Goal: Task Accomplishment & Management: Use online tool/utility

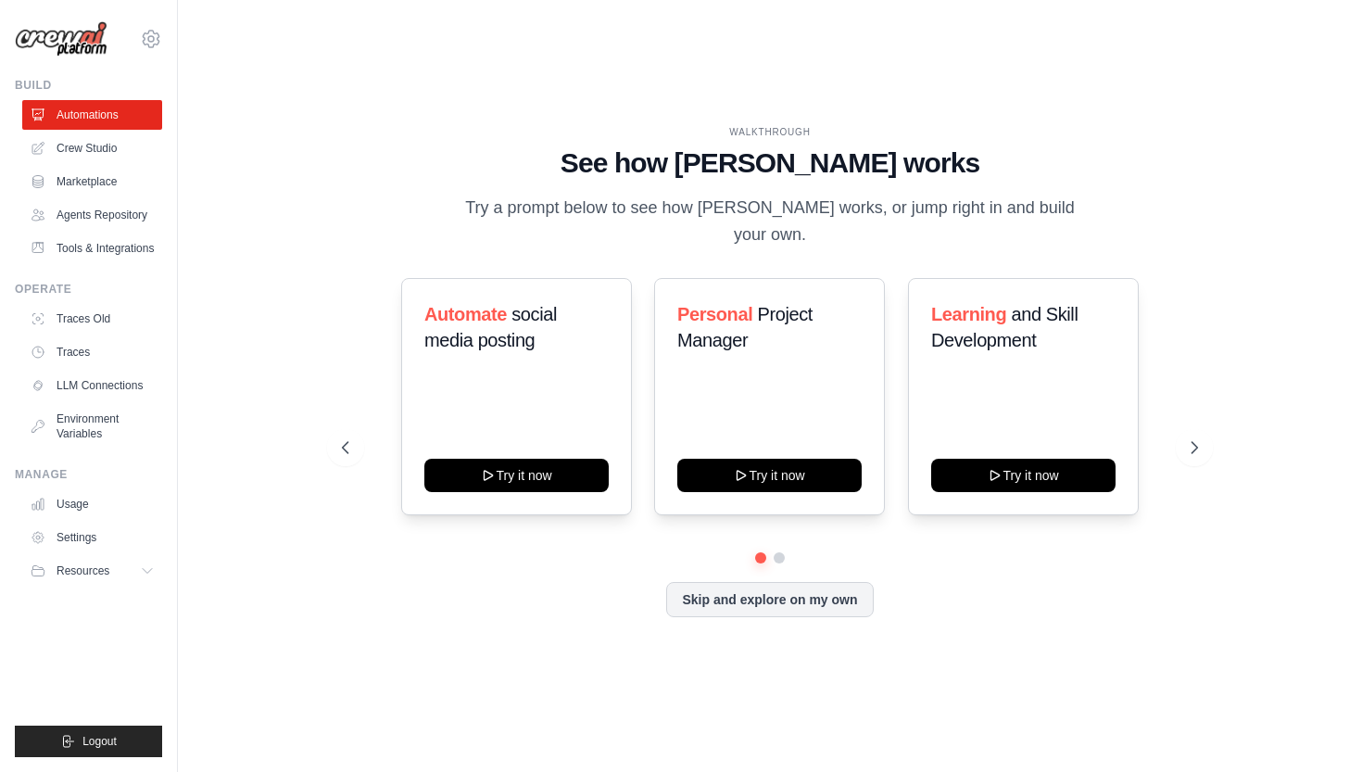
click at [724, 180] on h1 "See how CrewAI works" at bounding box center [769, 162] width 855 height 33
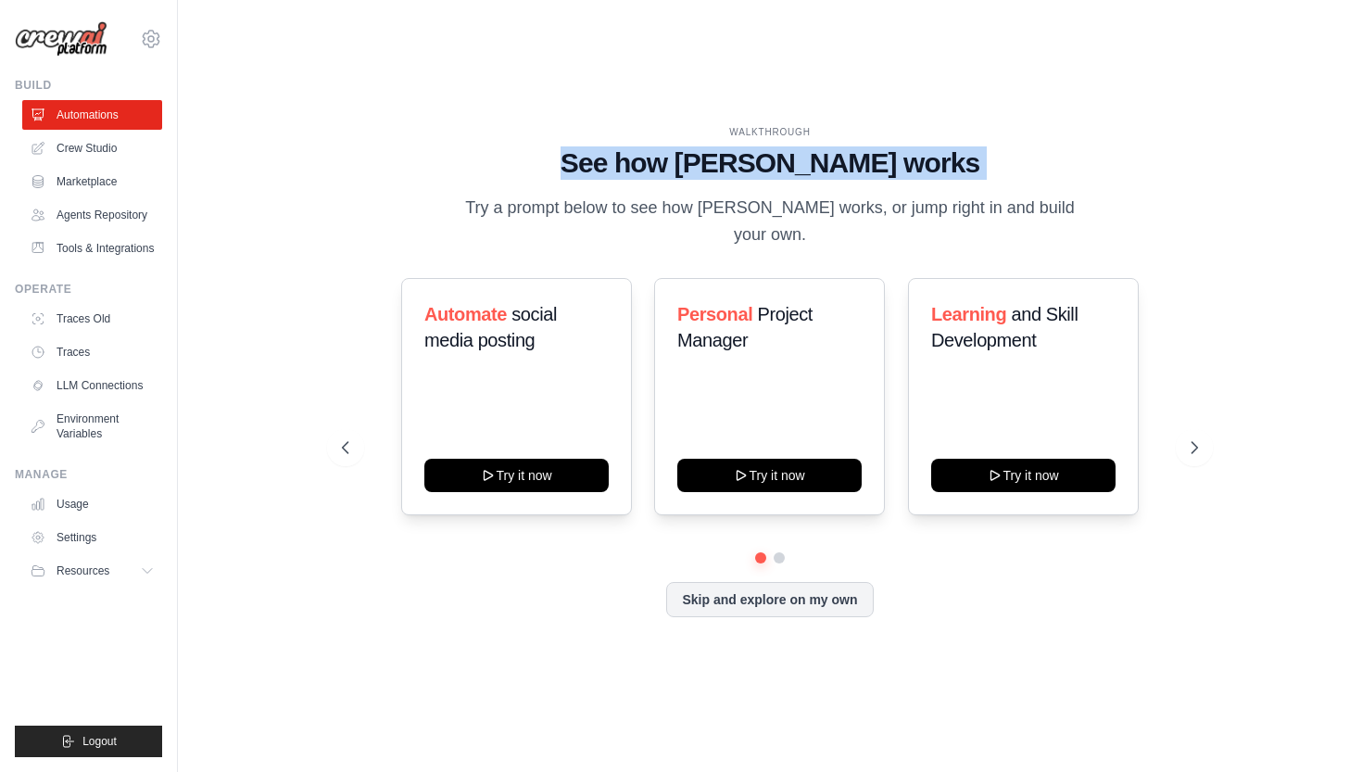
click at [764, 194] on div "WALKTHROUGH See how CrewAI works Try a prompt below to see how CrewAI works, or…" at bounding box center [769, 187] width 855 height 124
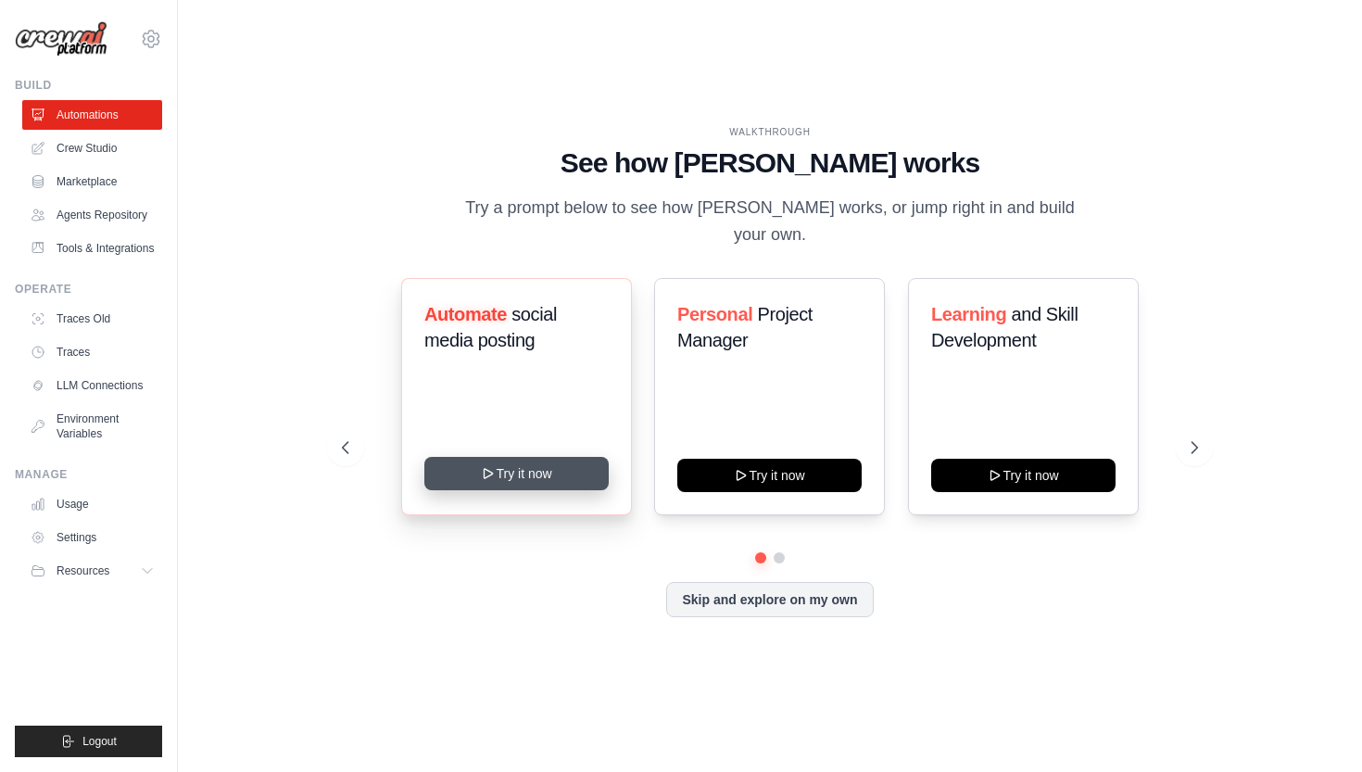
click at [548, 460] on button "Try it now" at bounding box center [516, 473] width 184 height 33
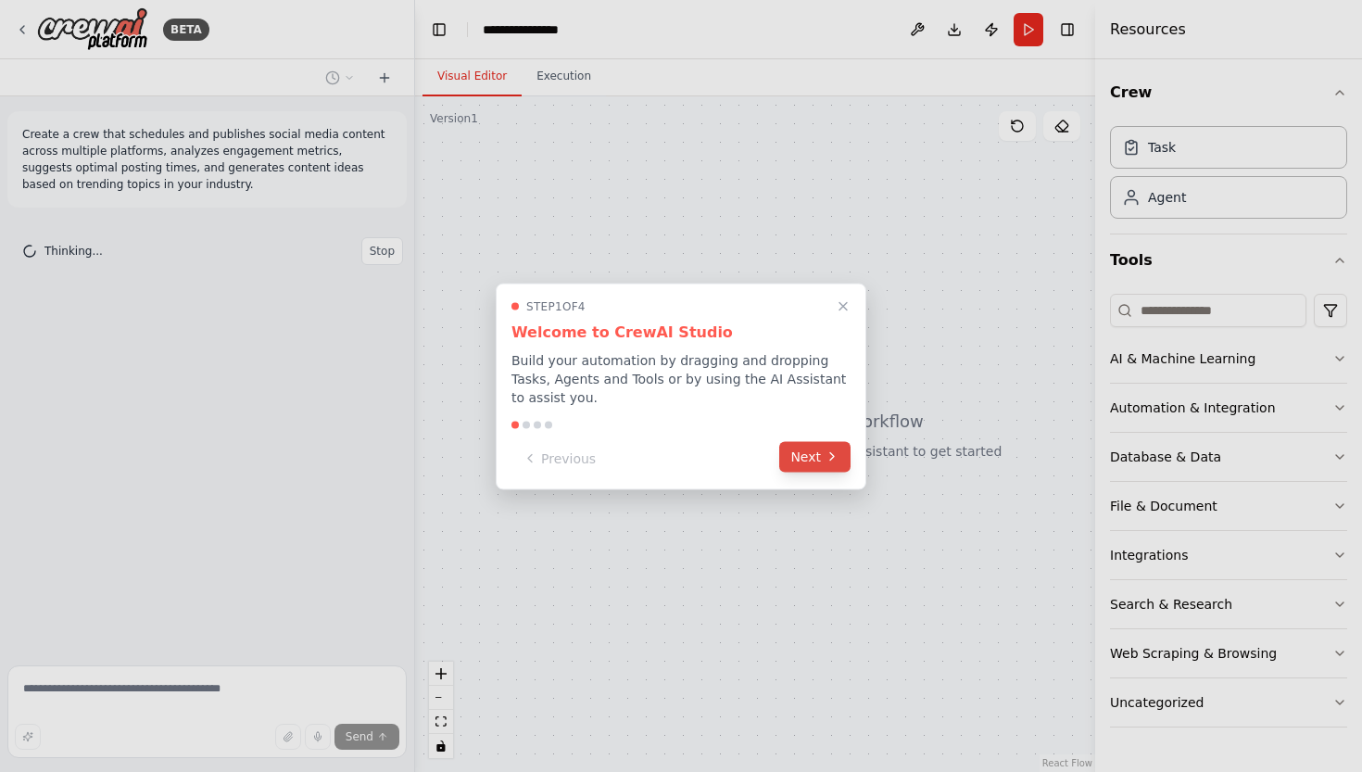
click at [809, 461] on button "Next" at bounding box center [814, 456] width 71 height 31
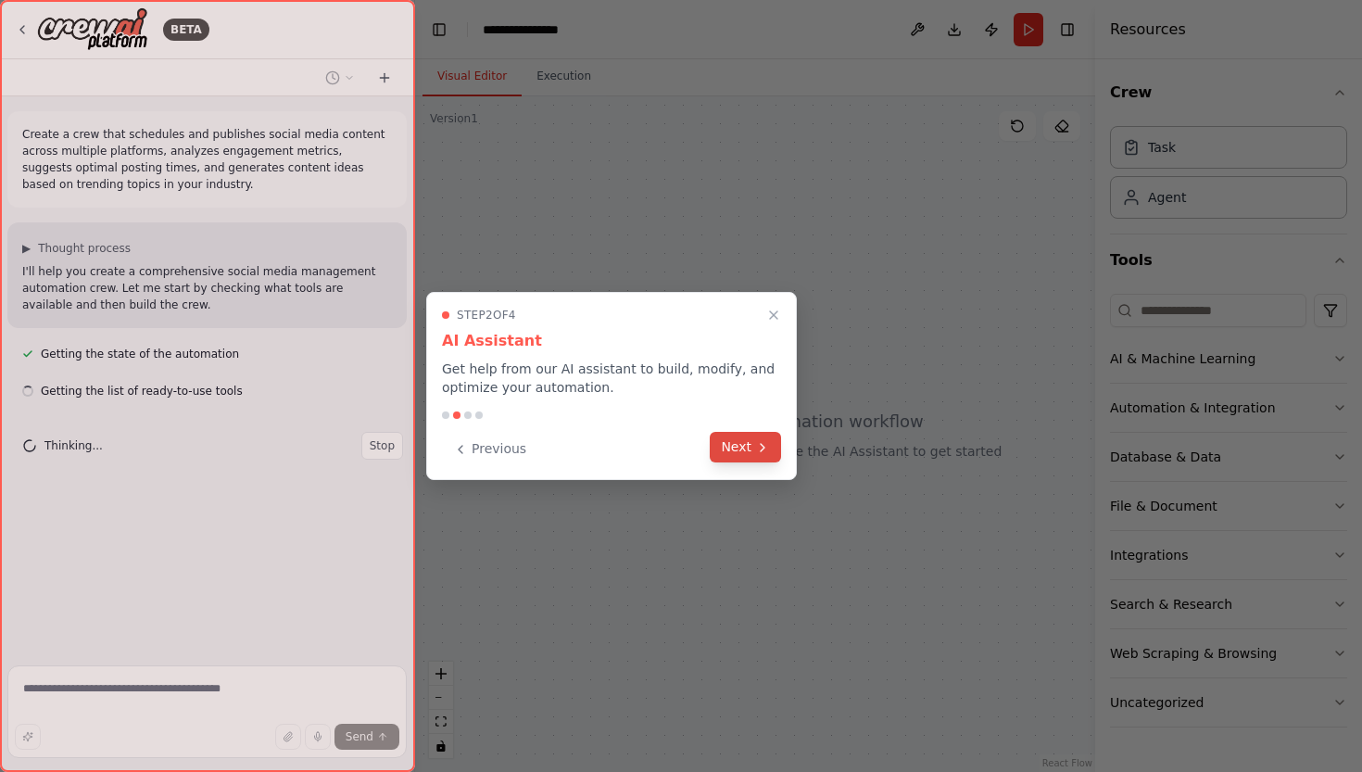
click at [763, 456] on button "Next" at bounding box center [745, 447] width 71 height 31
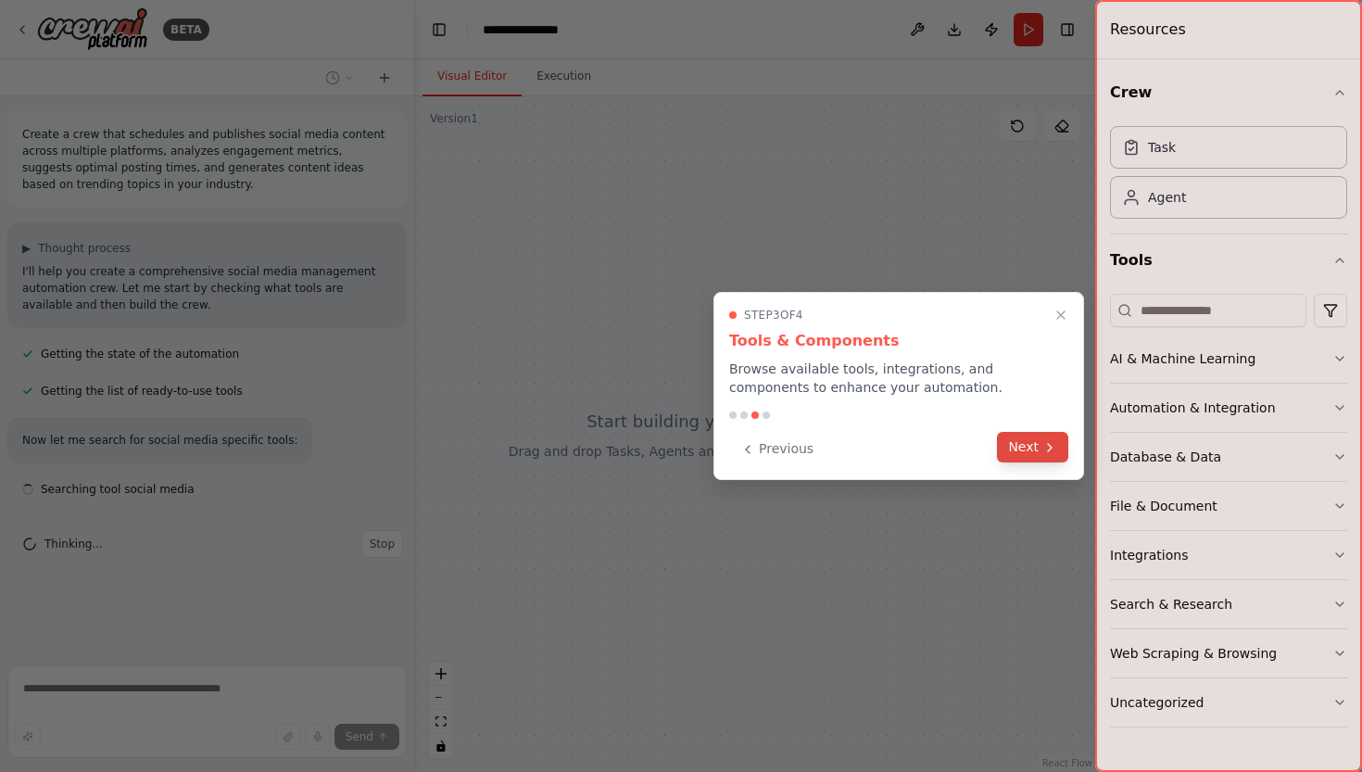
click at [1036, 445] on button "Next" at bounding box center [1032, 447] width 71 height 31
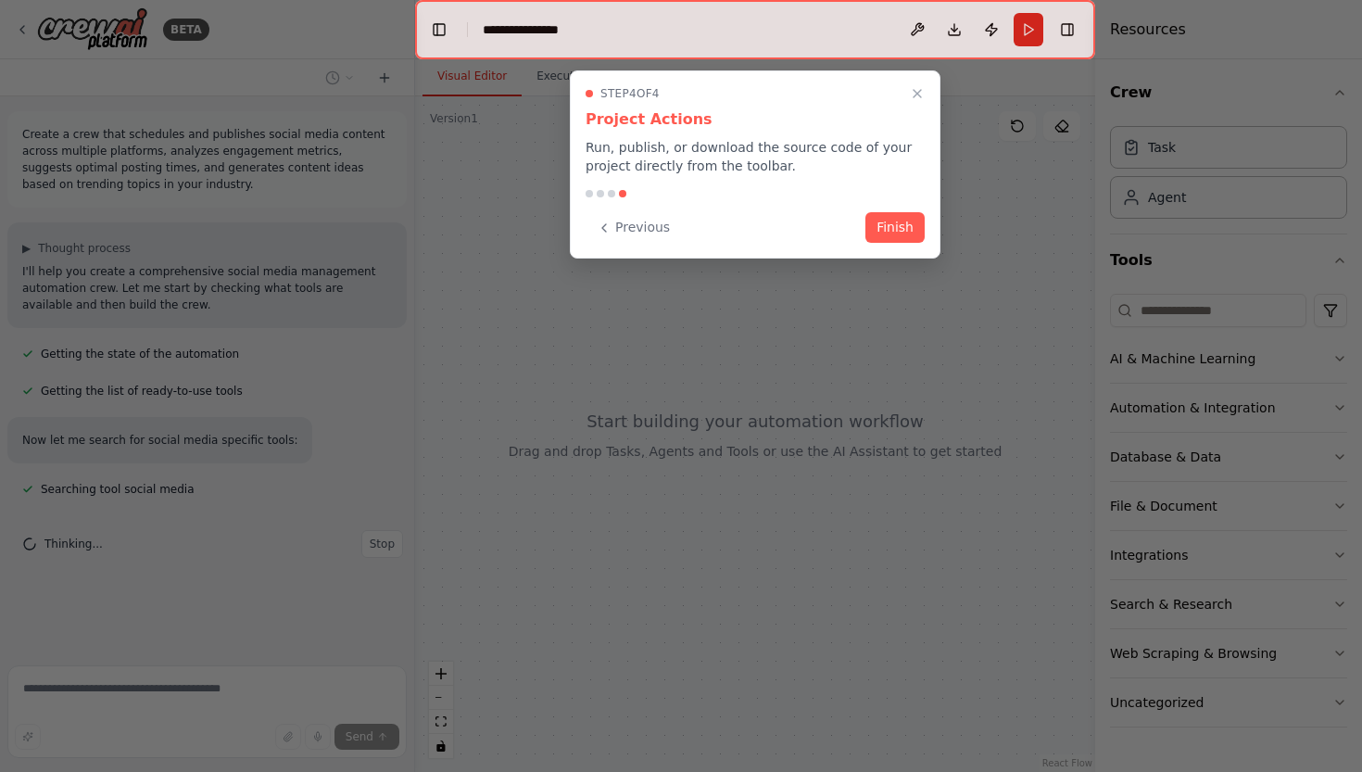
click at [906, 248] on div "Step 4 of 4 Project Actions Run, publish, or download the source code of your p…" at bounding box center [755, 164] width 371 height 188
click at [895, 226] on button "Finish" at bounding box center [894, 225] width 59 height 31
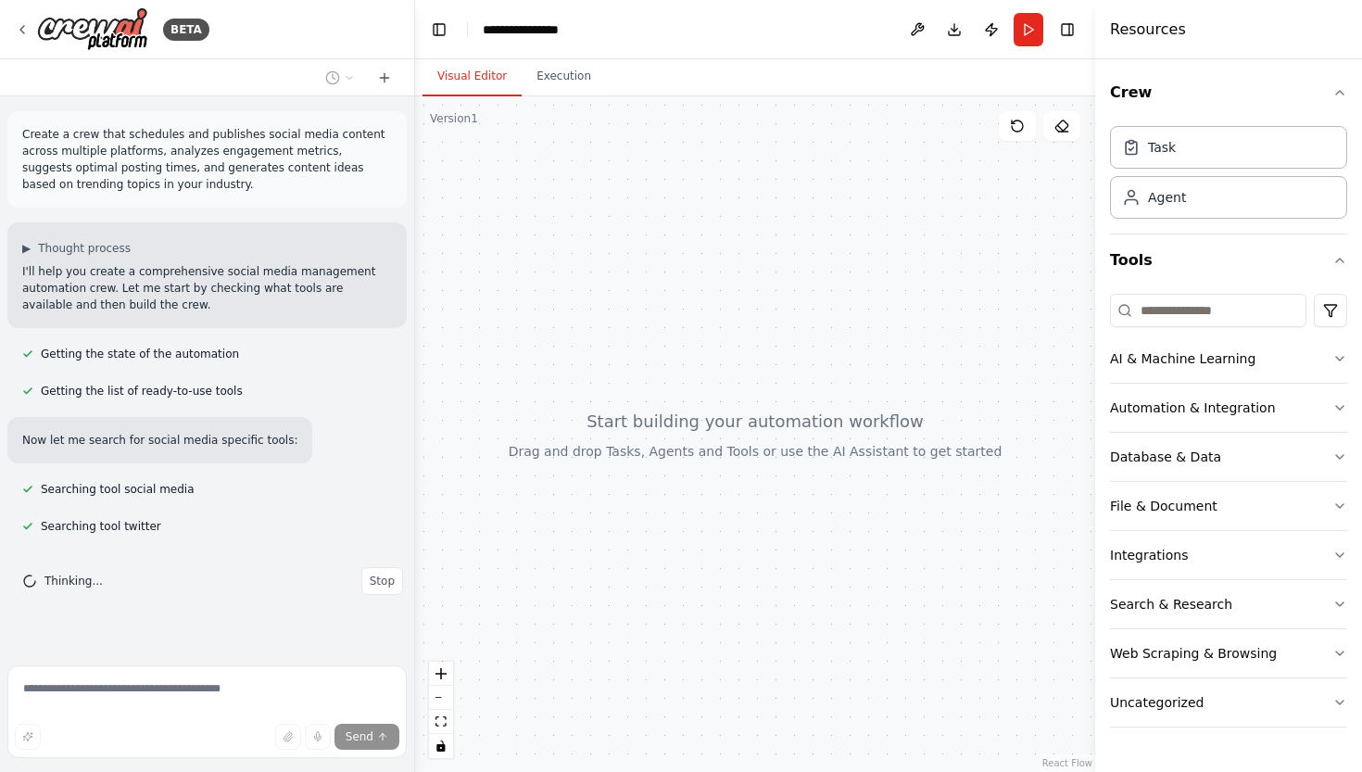
scroll to position [3, 0]
click at [1196, 367] on div "AI & Machine Learning" at bounding box center [1182, 358] width 145 height 19
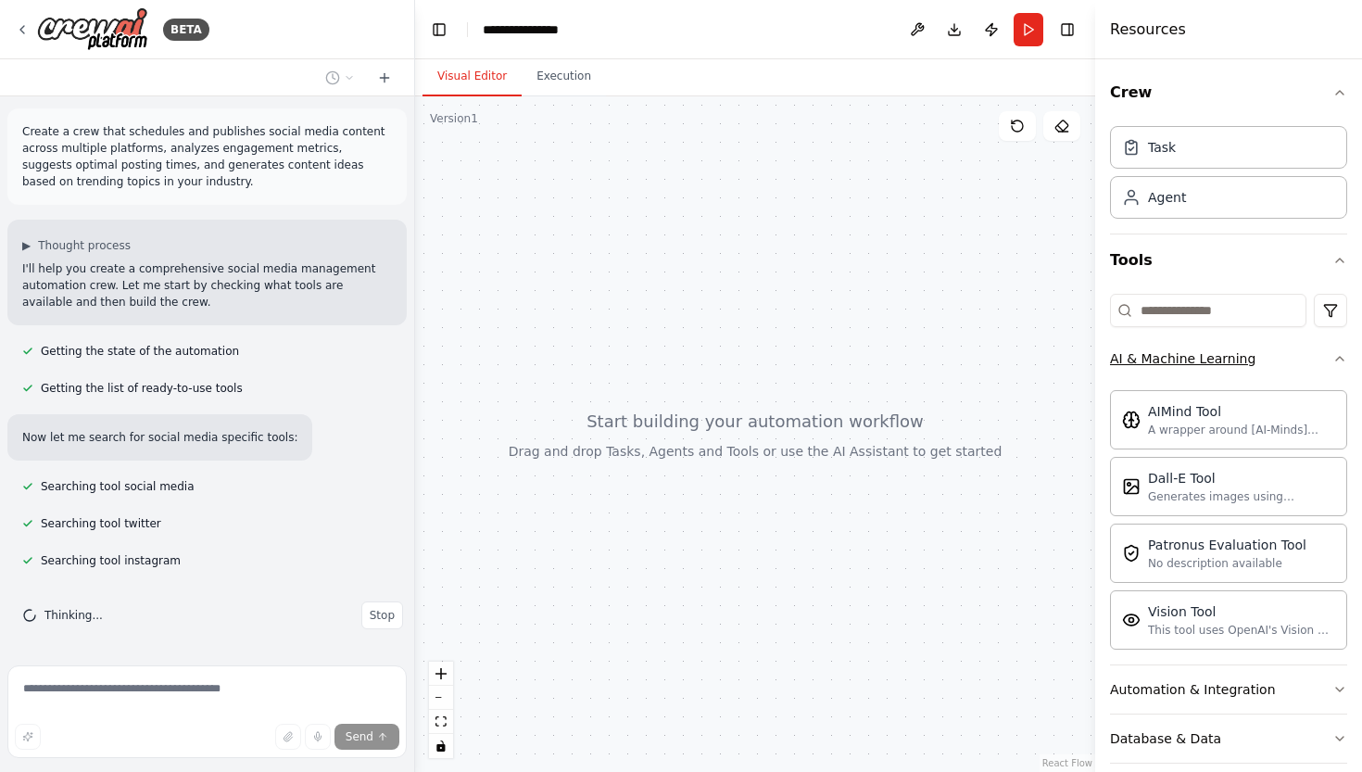
scroll to position [101, 0]
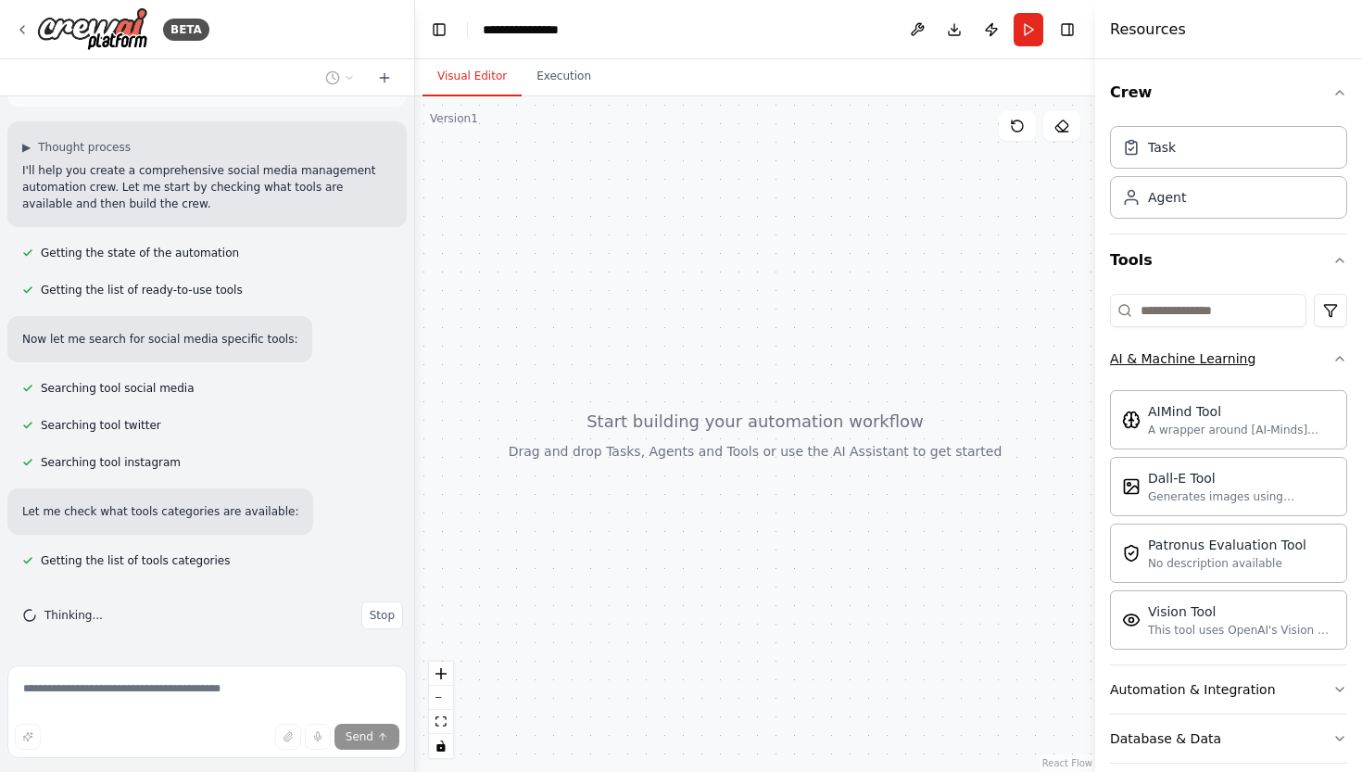
click at [1196, 366] on div "AI & Machine Learning" at bounding box center [1182, 358] width 145 height 19
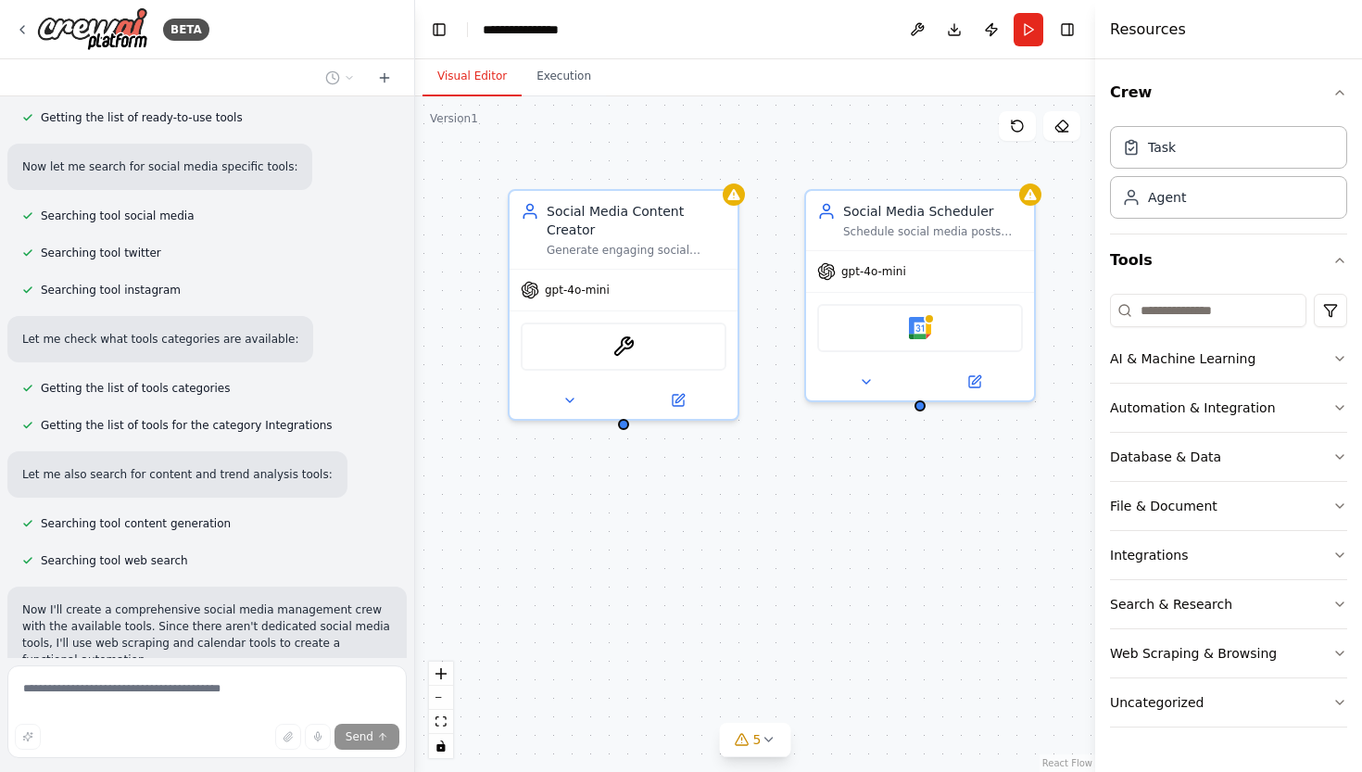
scroll to position [599, 0]
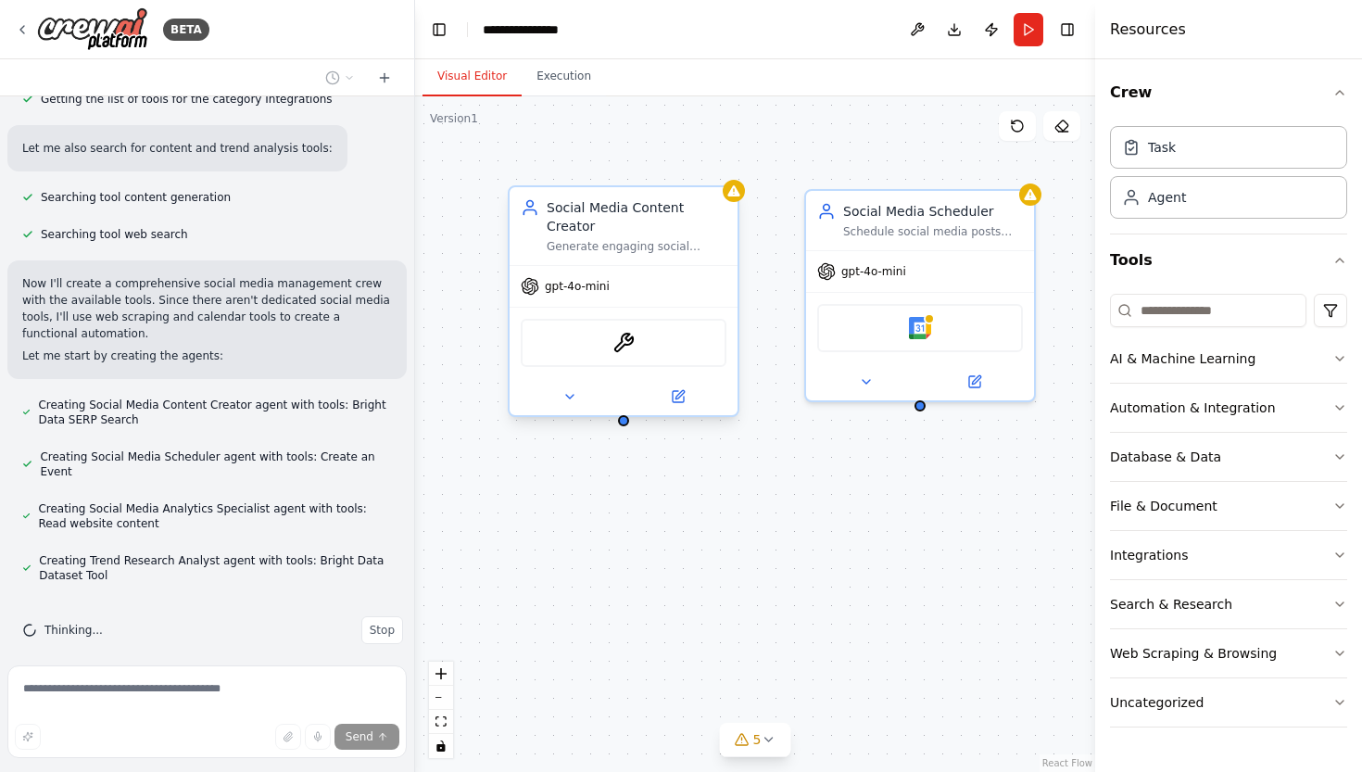
click at [623, 272] on div "gpt-4o-mini" at bounding box center [624, 286] width 228 height 41
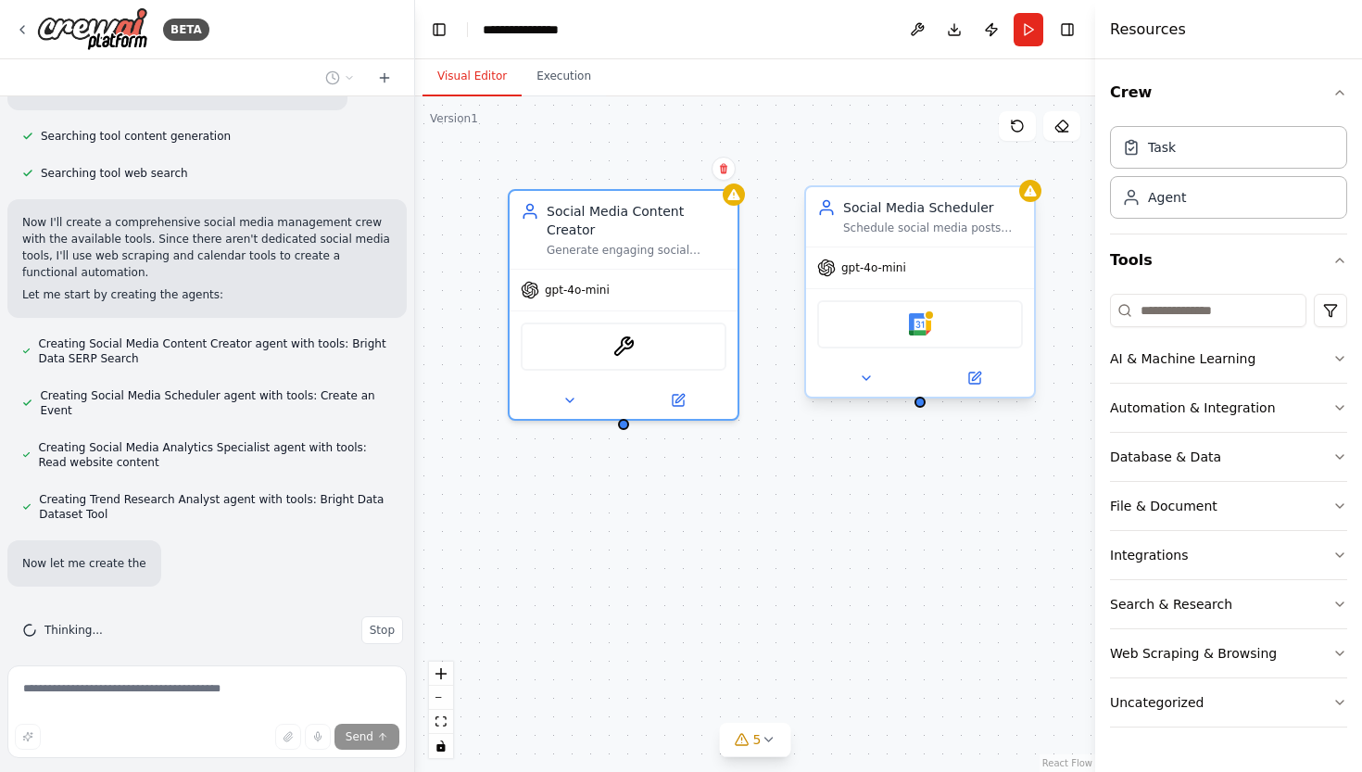
click at [901, 239] on div "Social Media Scheduler Schedule social media posts across multiple platforms at…" at bounding box center [920, 216] width 228 height 59
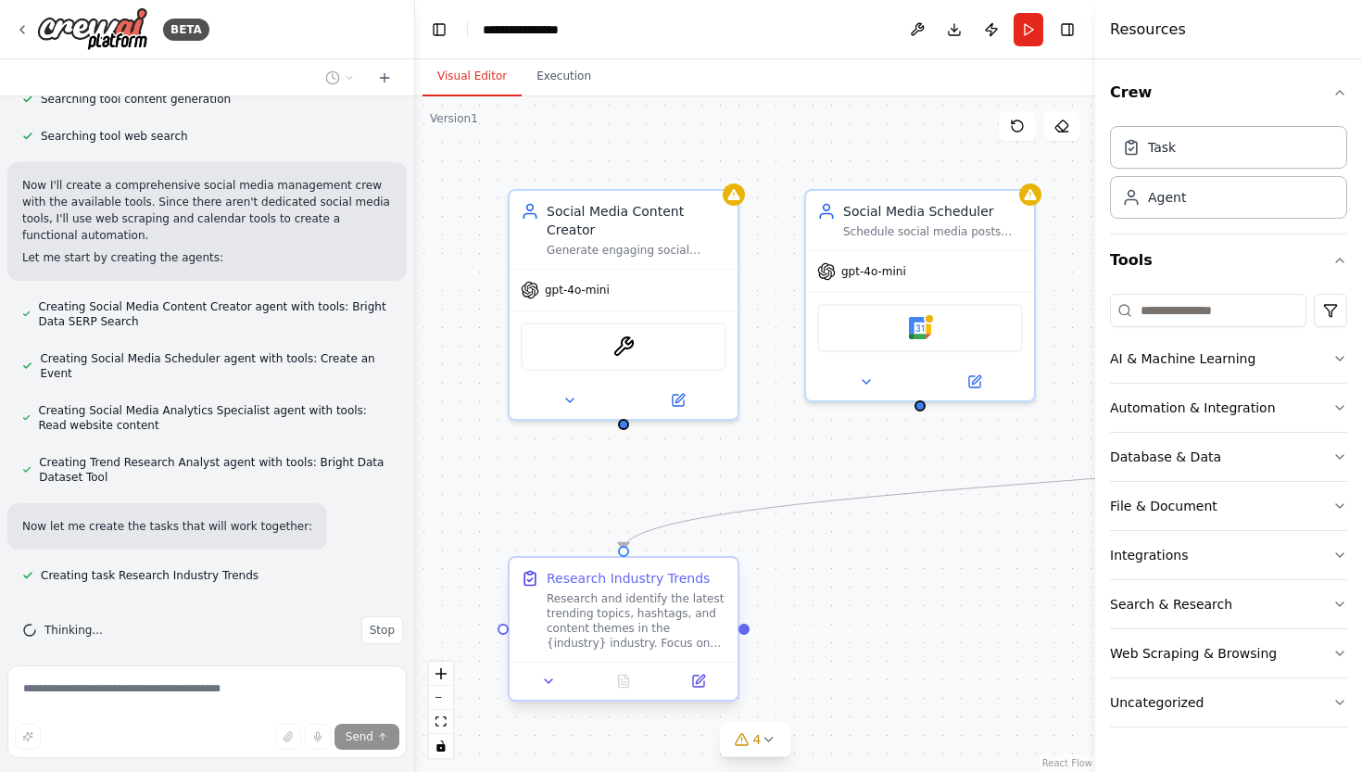
click at [682, 635] on div "Research and identify the latest trending topics, hashtags, and content themes …" at bounding box center [637, 620] width 180 height 59
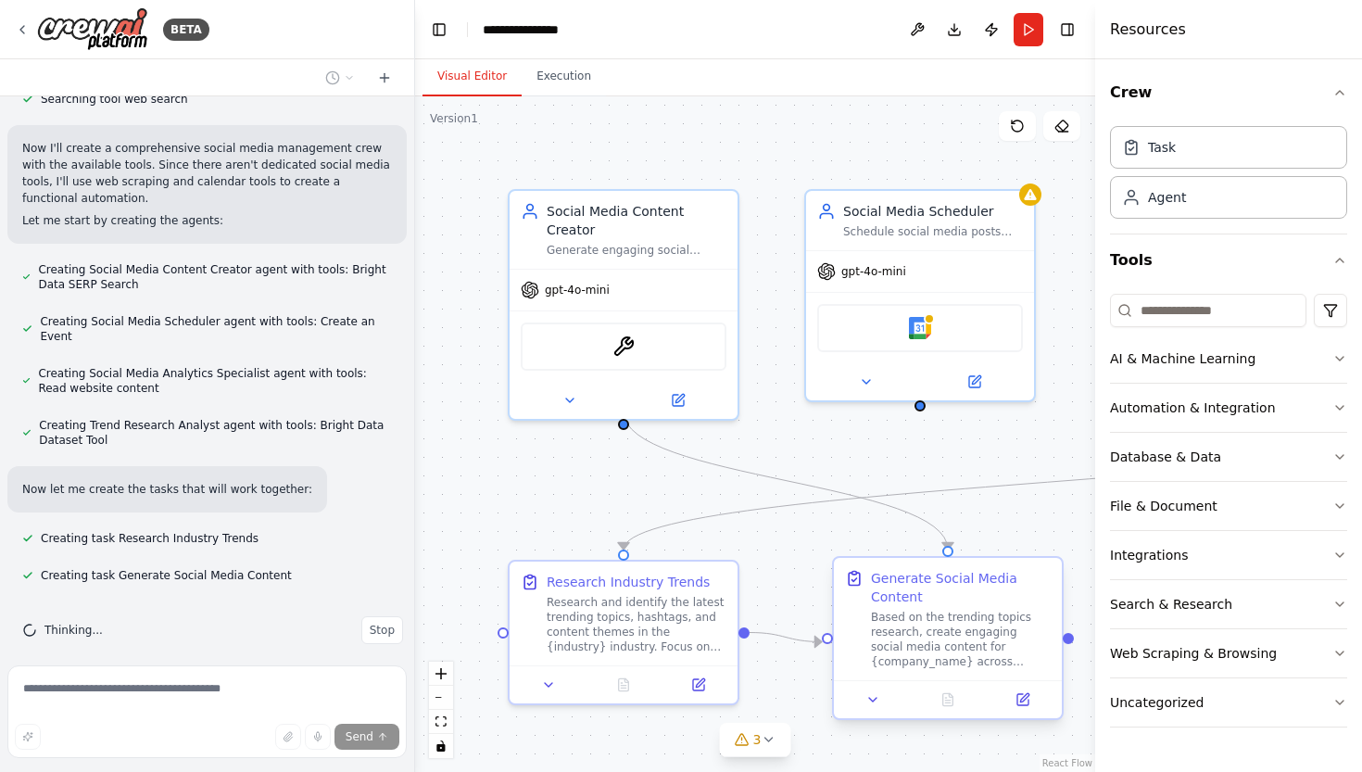
click at [964, 642] on div "Based on the trending topics research, create engaging social media content for…" at bounding box center [961, 639] width 180 height 59
click at [668, 661] on div "Research Industry Trends Research and identify the latest trending topics, hash…" at bounding box center [624, 610] width 228 height 104
click at [1004, 618] on div "Based on the trending topics research, create engaging social media content for…" at bounding box center [961, 639] width 180 height 59
click at [680, 391] on icon at bounding box center [678, 396] width 11 height 11
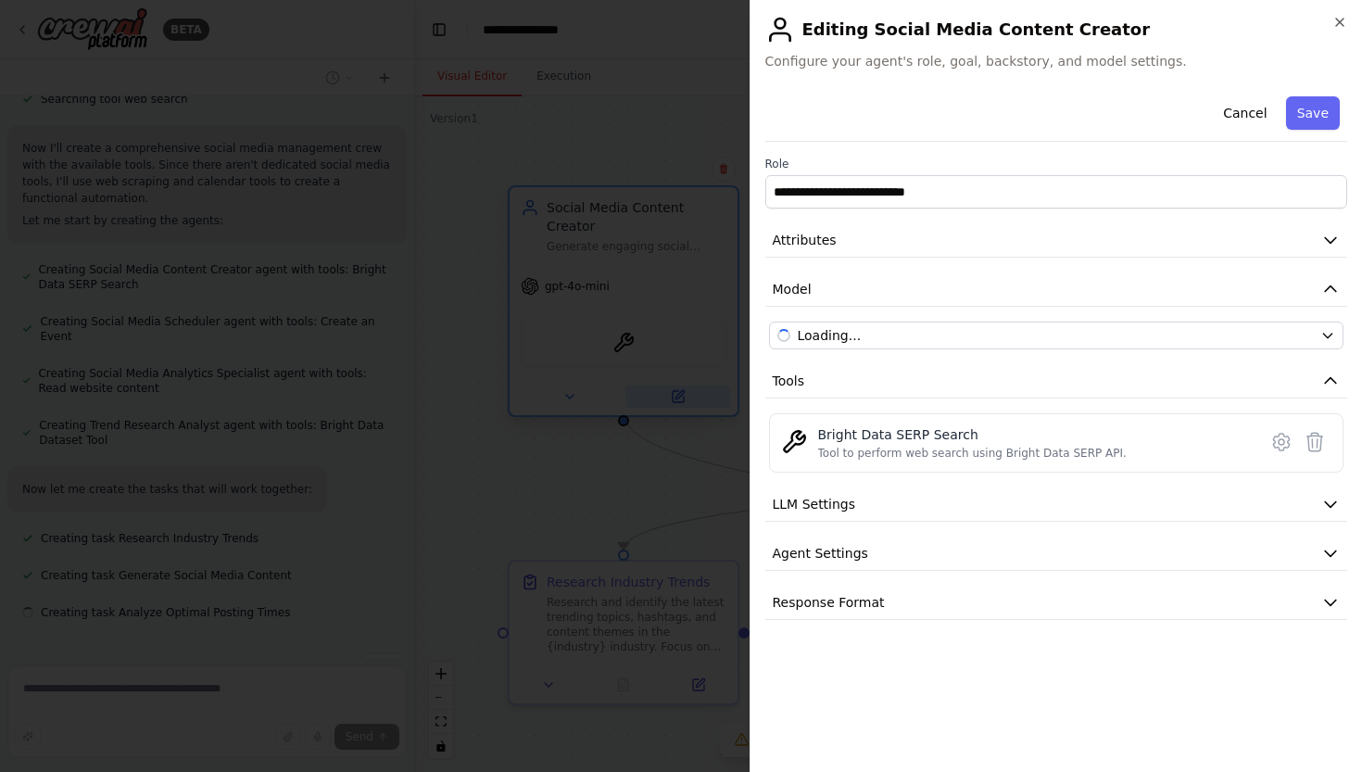
scroll to position [772, 0]
click at [1016, 500] on button "LLM Settings" at bounding box center [1056, 504] width 583 height 34
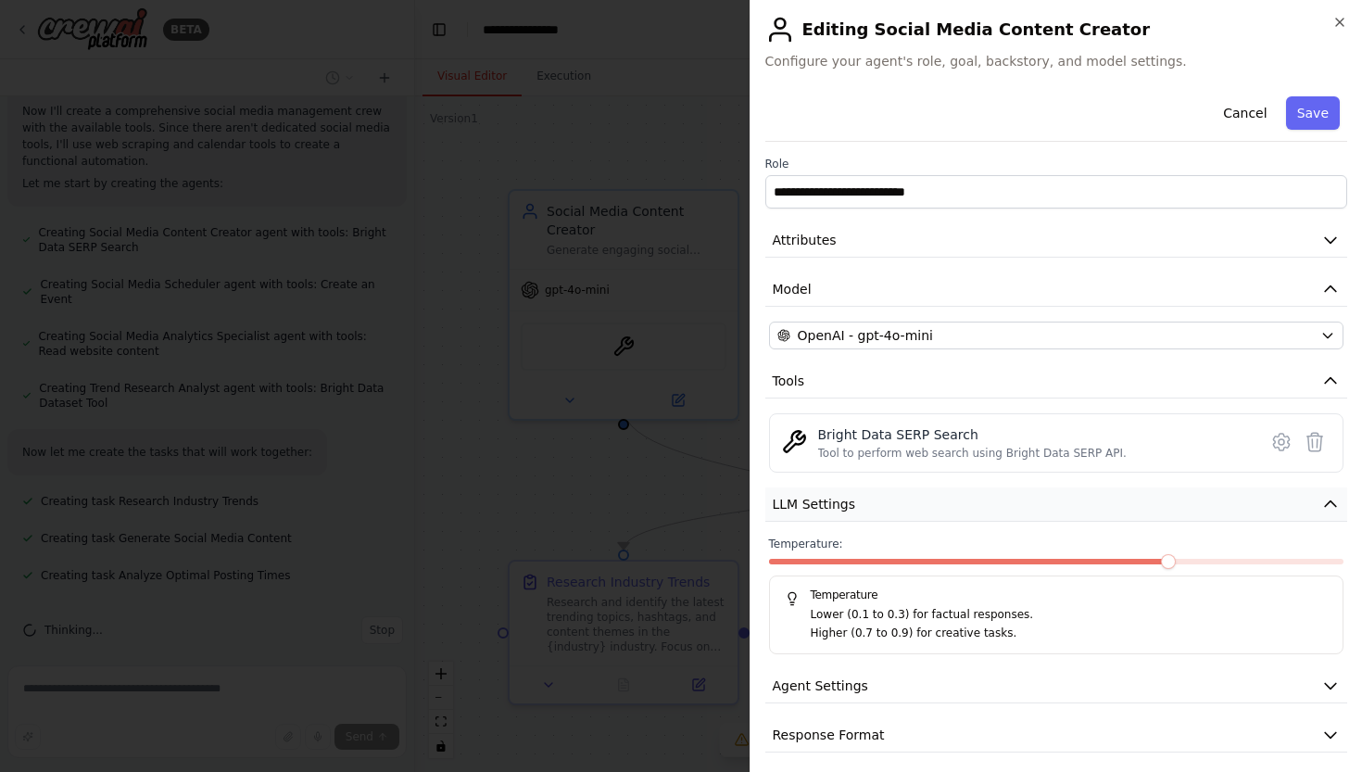
scroll to position [809, 0]
click at [1016, 501] on button "LLM Settings" at bounding box center [1056, 504] width 583 height 34
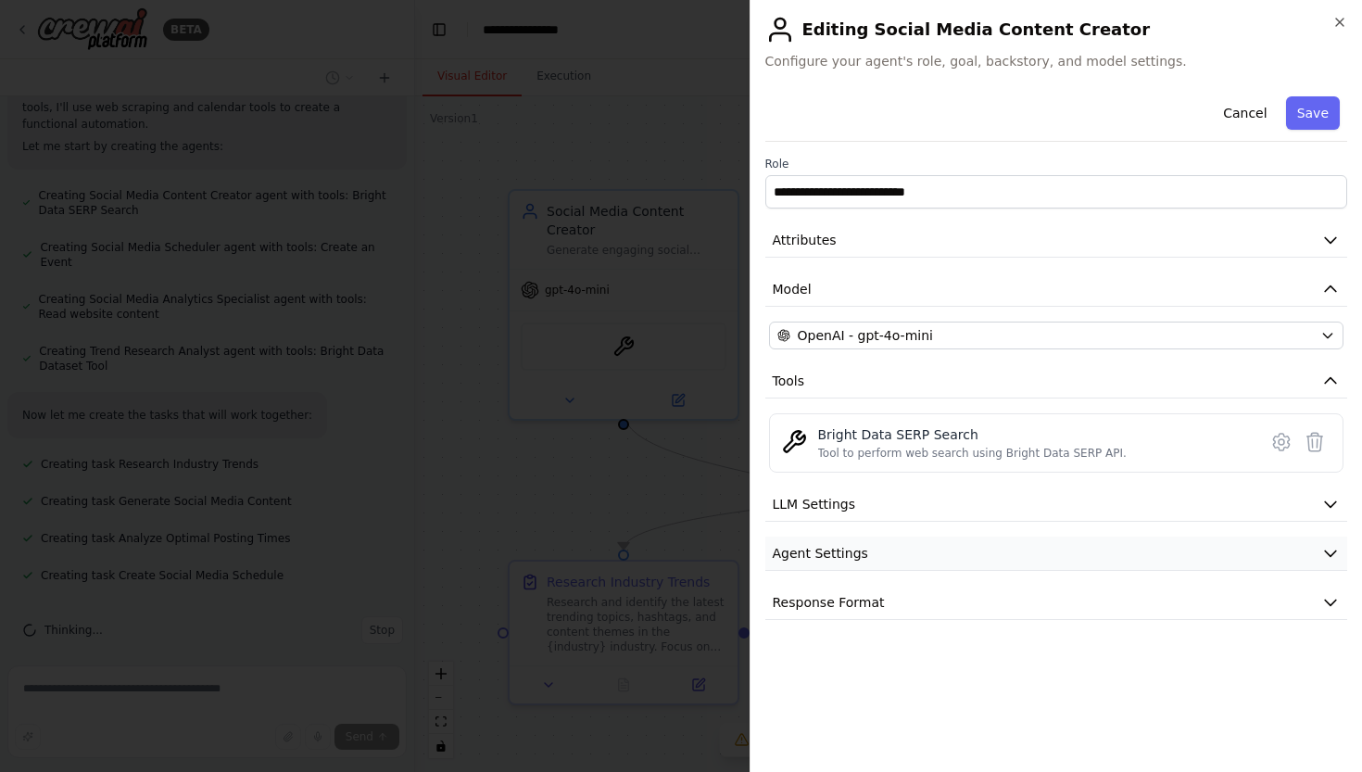
click at [1007, 539] on button "Agent Settings" at bounding box center [1056, 553] width 583 height 34
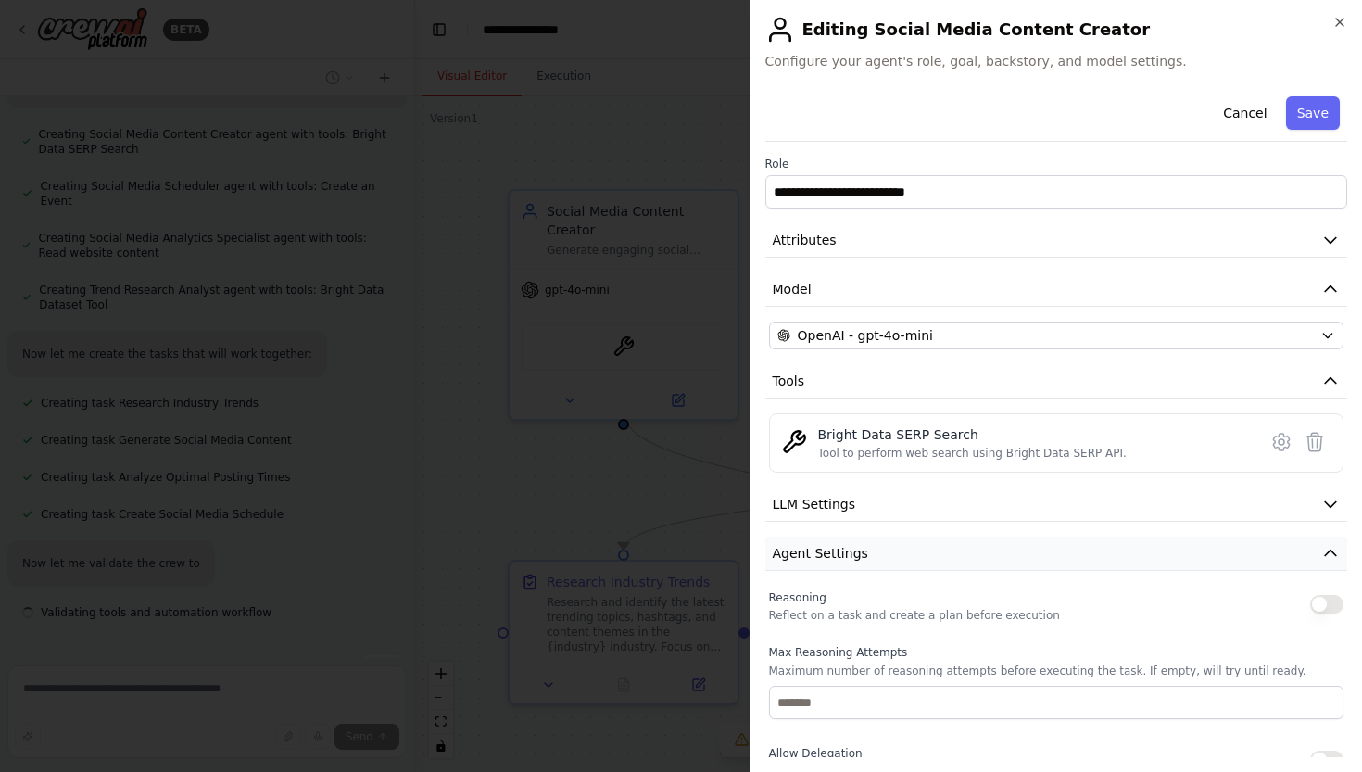
scroll to position [907, 0]
click at [1007, 541] on button "Agent Settings" at bounding box center [1056, 553] width 583 height 34
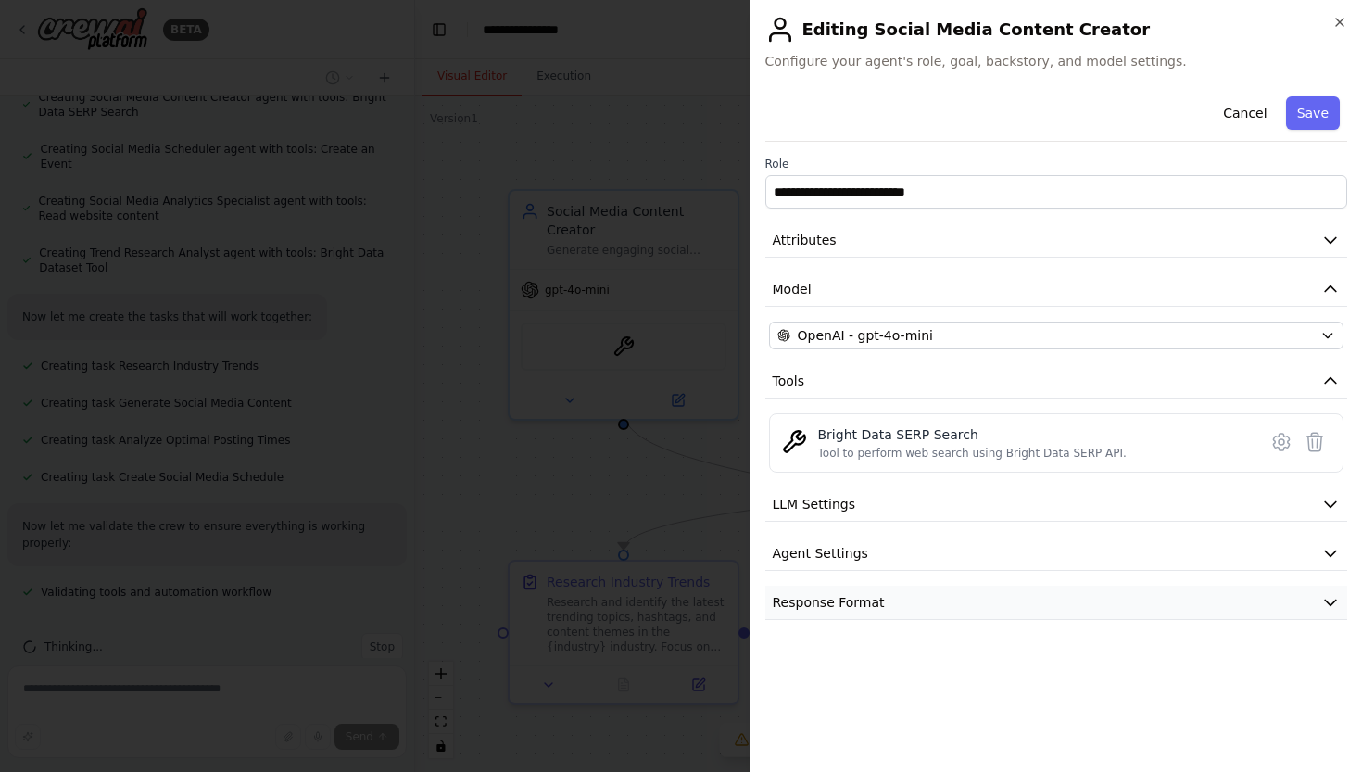
click at [996, 585] on button "Response Format" at bounding box center [1056, 602] width 583 height 34
click at [996, 594] on button "Response Format" at bounding box center [1056, 602] width 583 height 34
click at [1341, 27] on icon "button" at bounding box center [1339, 22] width 15 height 15
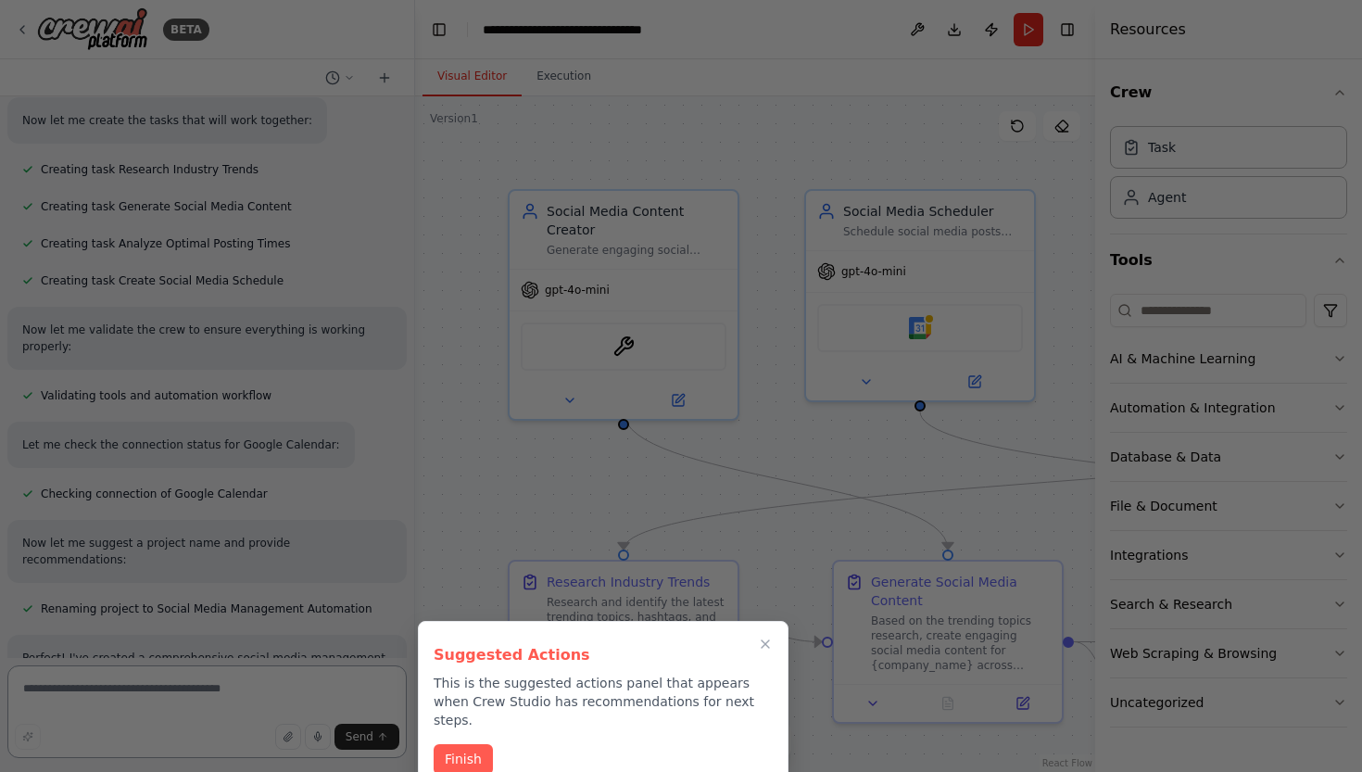
scroll to position [2035, 0]
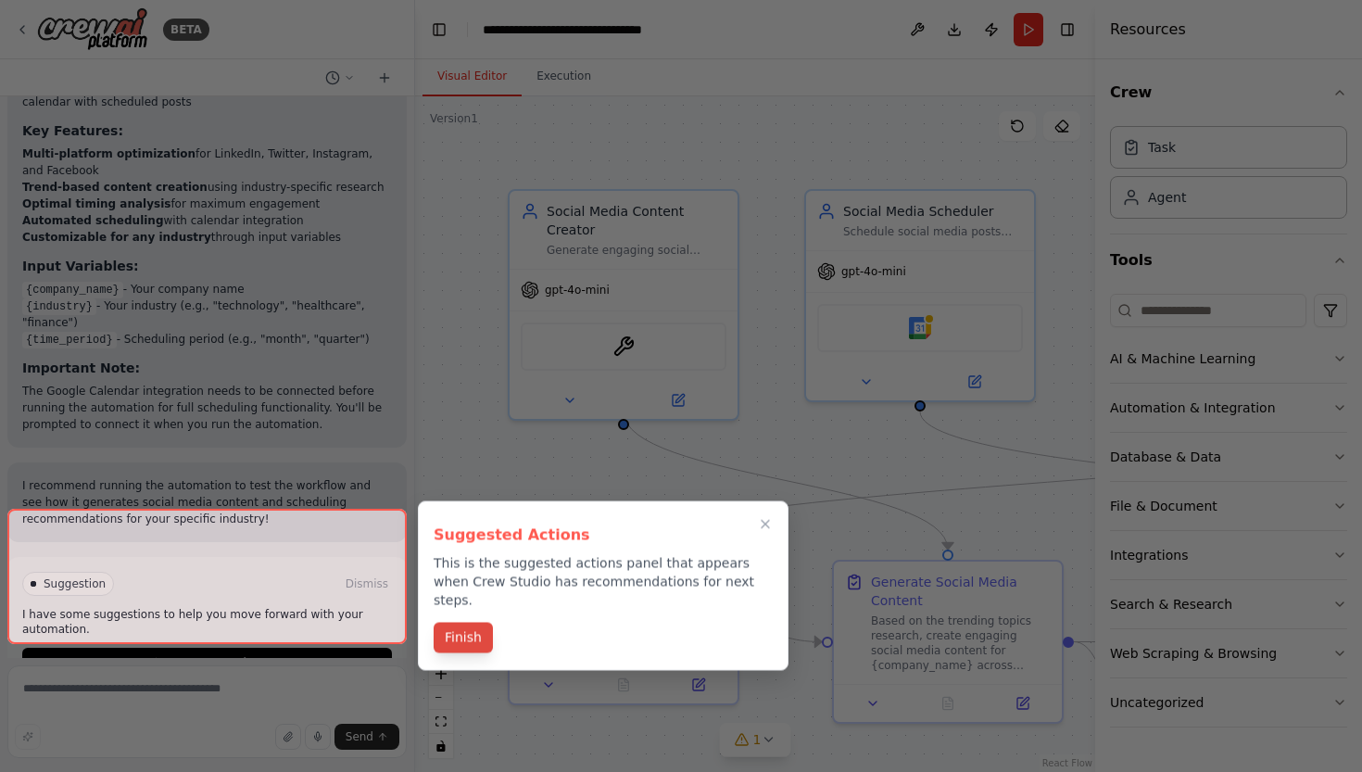
click at [452, 623] on button "Finish" at bounding box center [463, 638] width 59 height 31
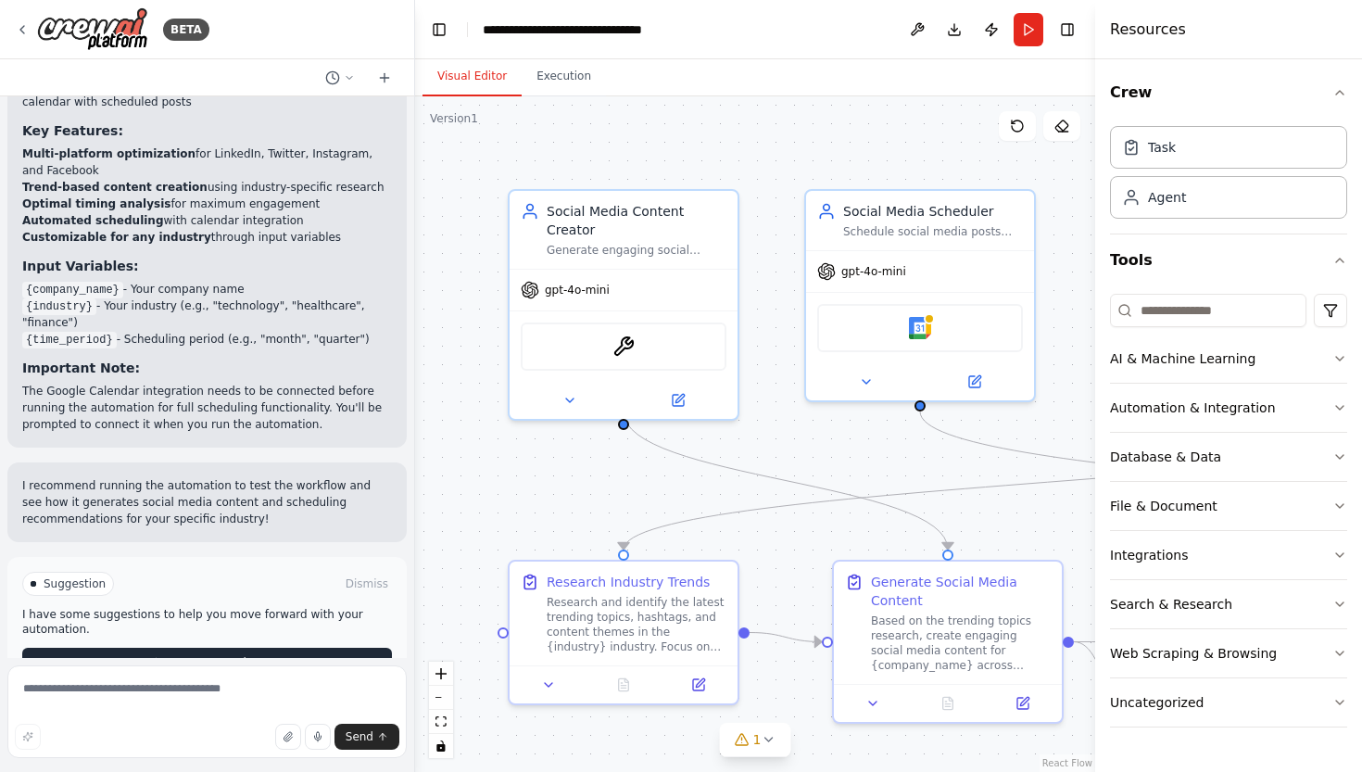
click at [277, 648] on button "Run Automation" at bounding box center [207, 663] width 370 height 30
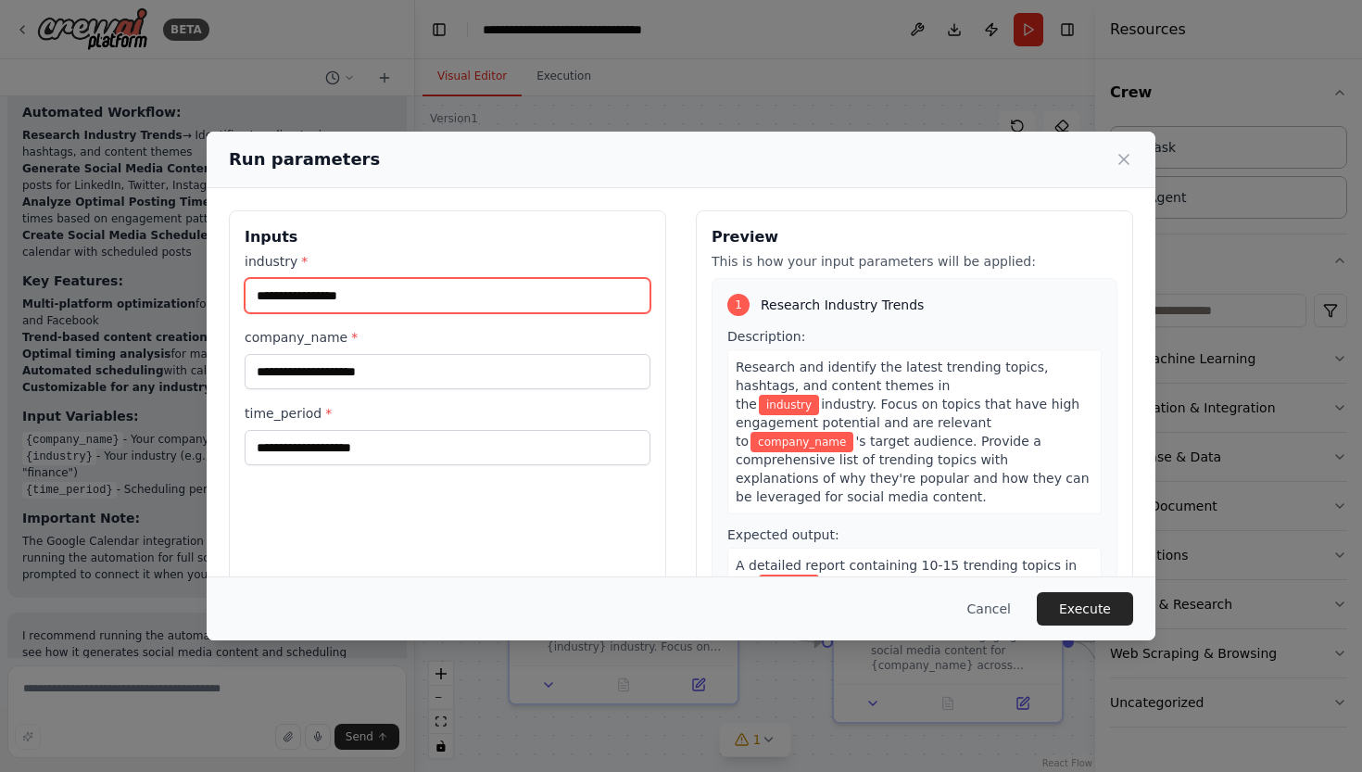
click at [412, 295] on input "industry *" at bounding box center [448, 295] width 406 height 35
type input "**********"
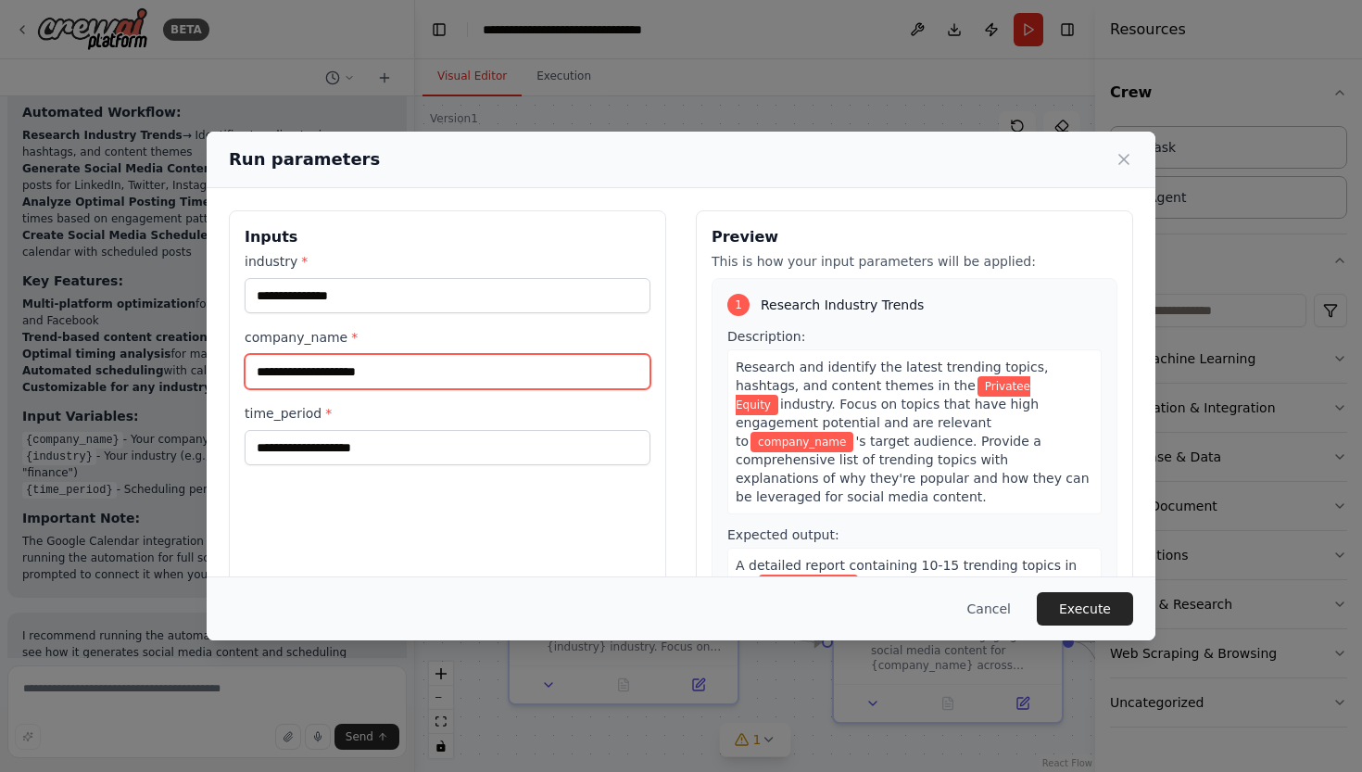
click at [355, 371] on input "company_name *" at bounding box center [448, 371] width 406 height 35
type input "**********"
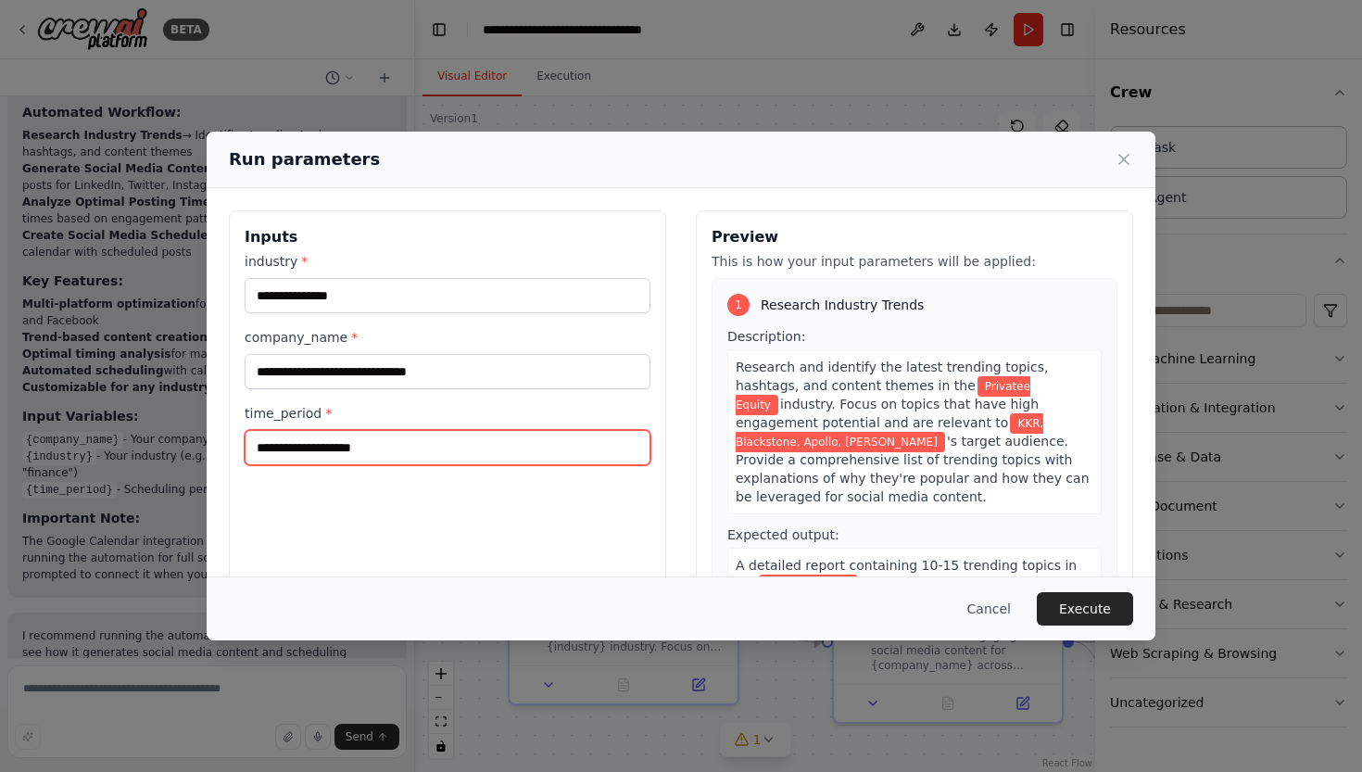
click at [291, 450] on input "time_period *" at bounding box center [448, 447] width 406 height 35
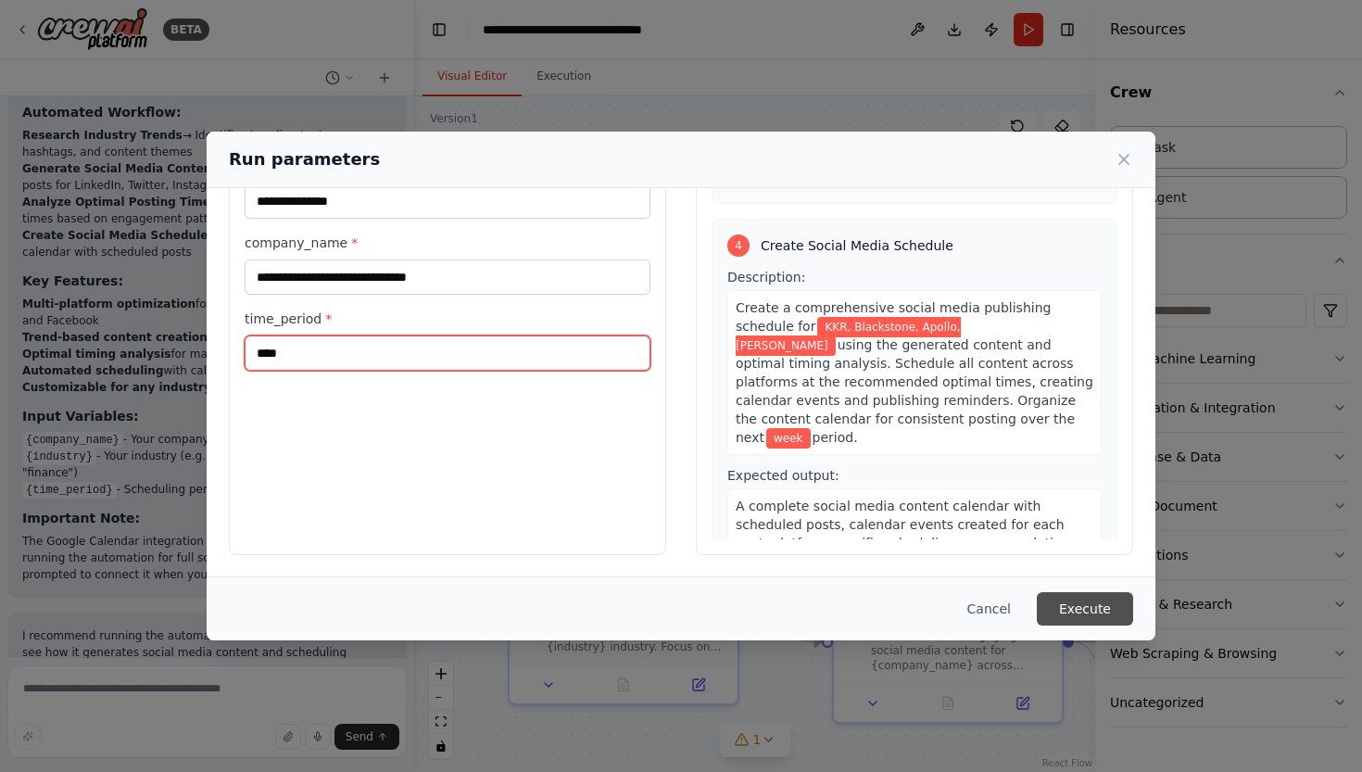
scroll to position [94, 0]
type input "****"
click at [1076, 600] on button "Execute" at bounding box center [1085, 608] width 96 height 33
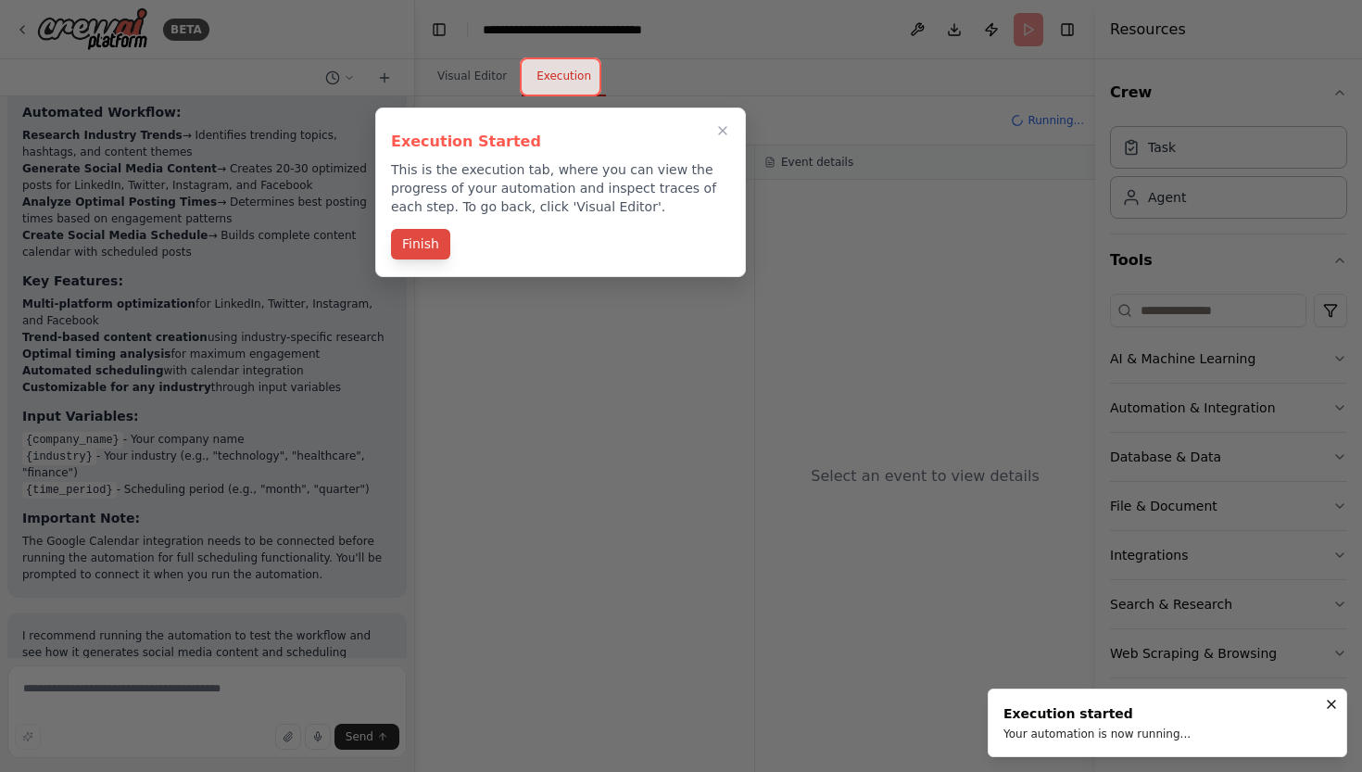
click at [424, 233] on button "Finish" at bounding box center [420, 244] width 59 height 31
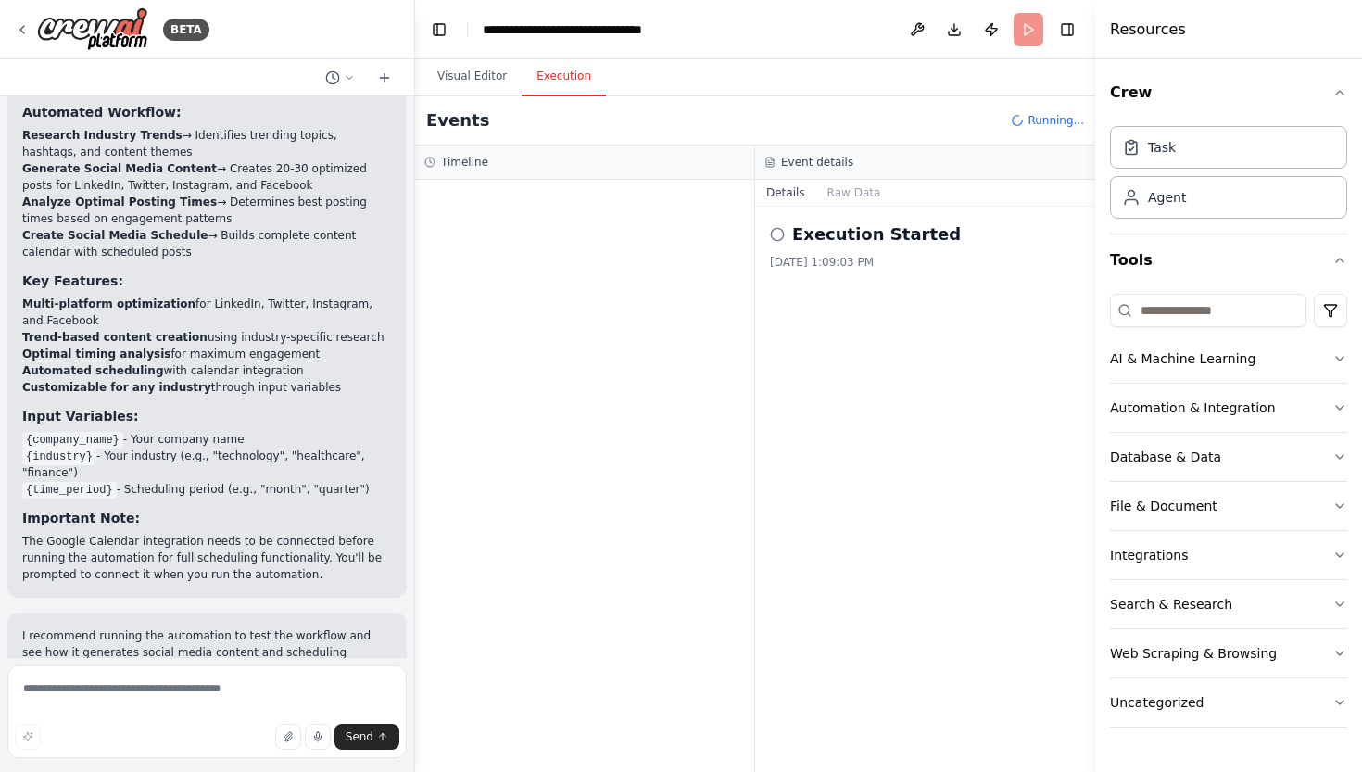
click at [887, 225] on h2 "Execution Started" at bounding box center [876, 234] width 169 height 26
click at [856, 199] on button "Raw Data" at bounding box center [854, 193] width 76 height 26
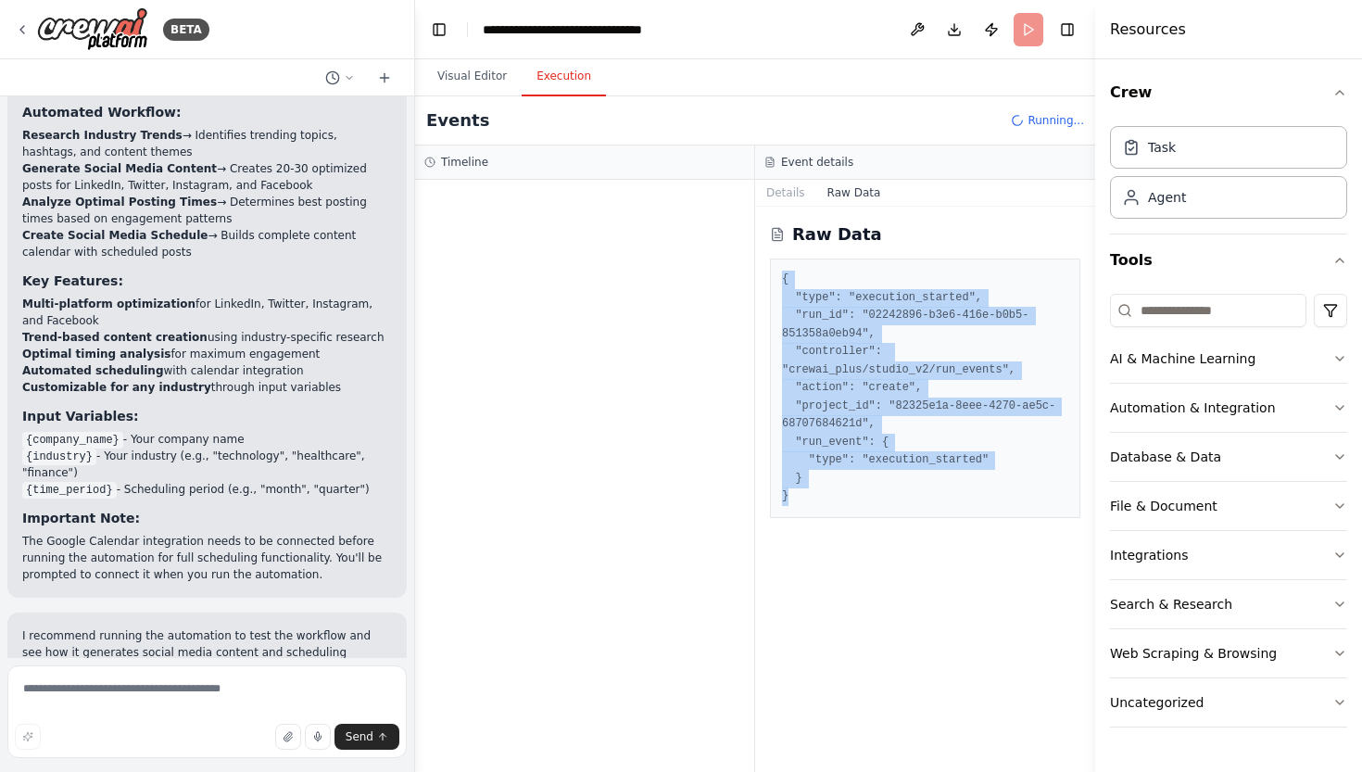
drag, startPoint x: 782, startPoint y: 278, endPoint x: 871, endPoint y: 502, distance: 241.2
click at [871, 502] on div "{ "type": "execution_started", "run_id": "02242896-b3e6-416e-b0b5-851358a0eb94"…" at bounding box center [925, 387] width 310 height 259
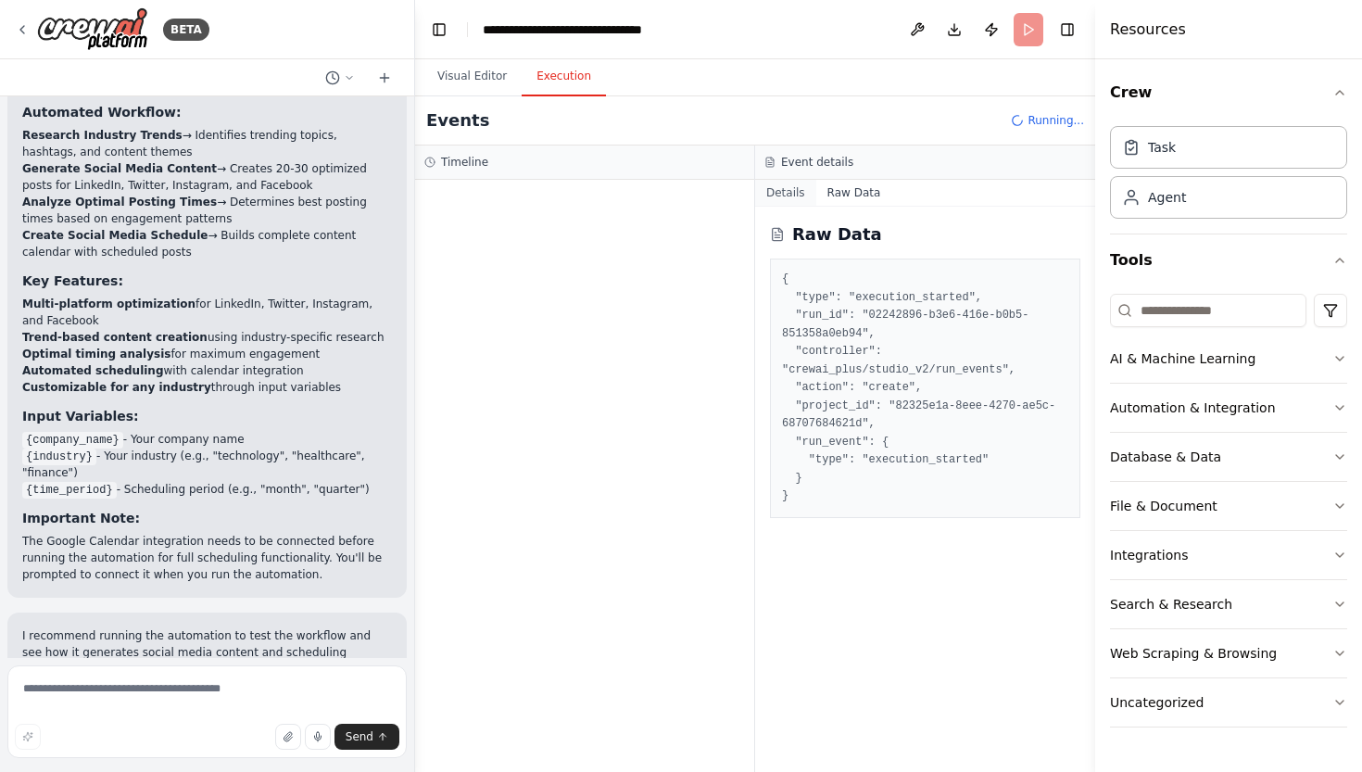
click at [785, 176] on div "Event details" at bounding box center [925, 162] width 340 height 34
click at [785, 188] on button "Details" at bounding box center [785, 193] width 61 height 26
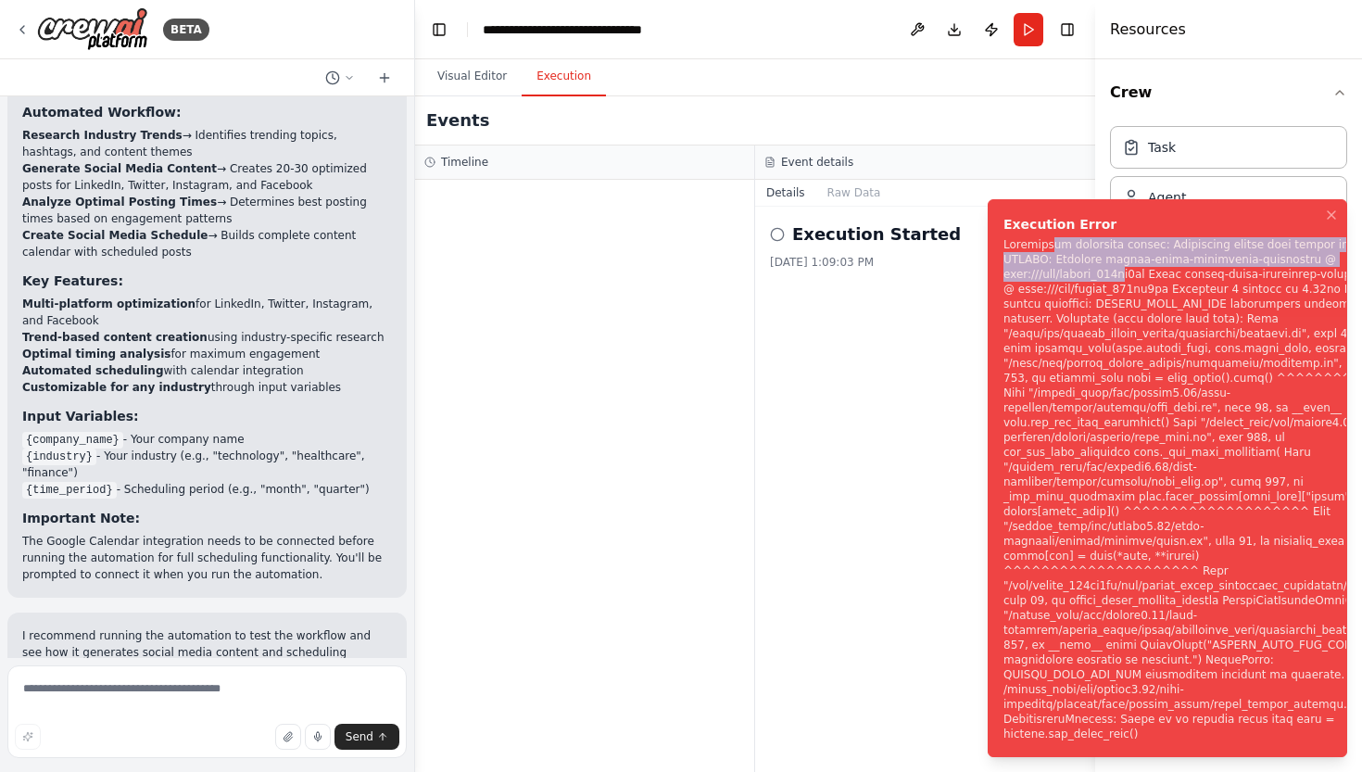
drag, startPoint x: 1051, startPoint y: 305, endPoint x: 1122, endPoint y: 338, distance: 77.9
click at [1122, 338] on div "Notifications (F8)" at bounding box center [1198, 489] width 390 height 504
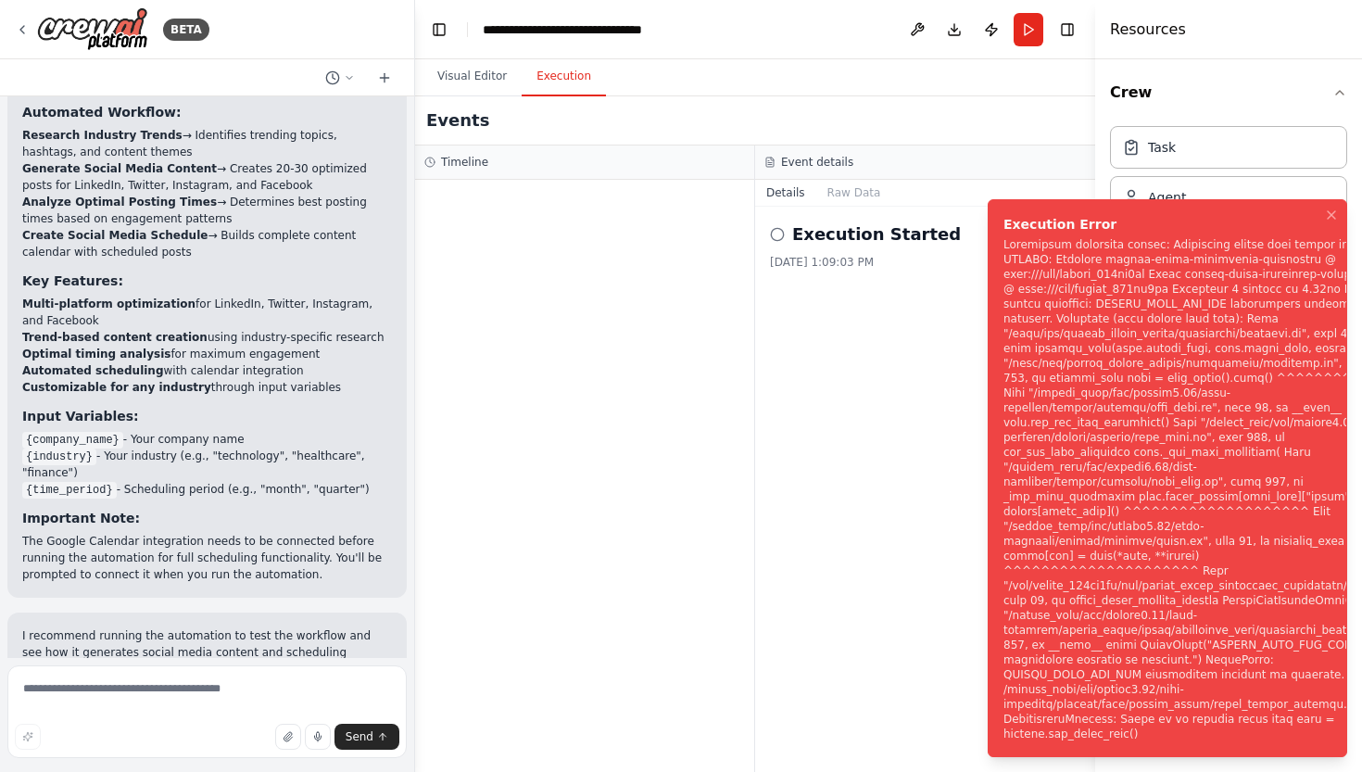
click at [1123, 320] on div "Notifications (F8)" at bounding box center [1198, 489] width 390 height 504
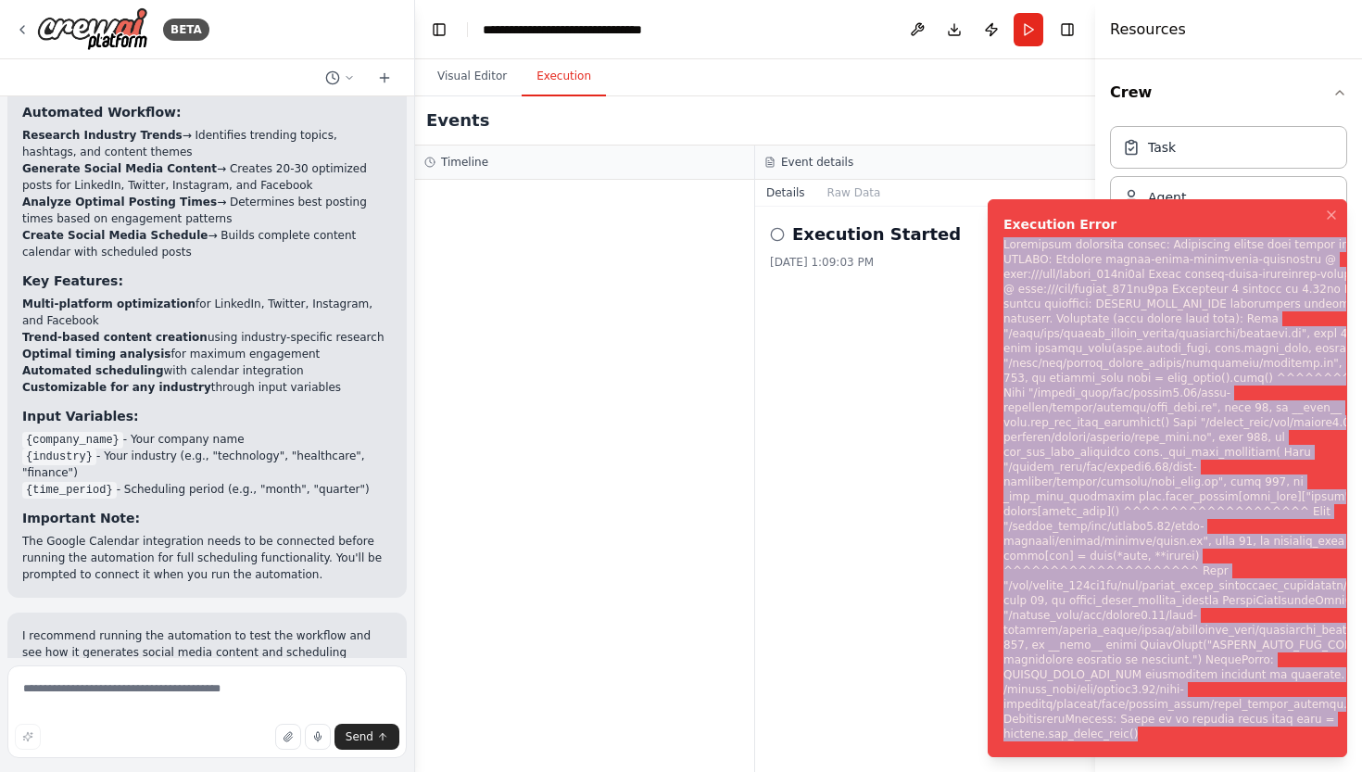
click at [1123, 320] on div "Notifications (F8)" at bounding box center [1198, 489] width 390 height 504
click at [1110, 388] on div "Notifications (F8)" at bounding box center [1198, 489] width 390 height 504
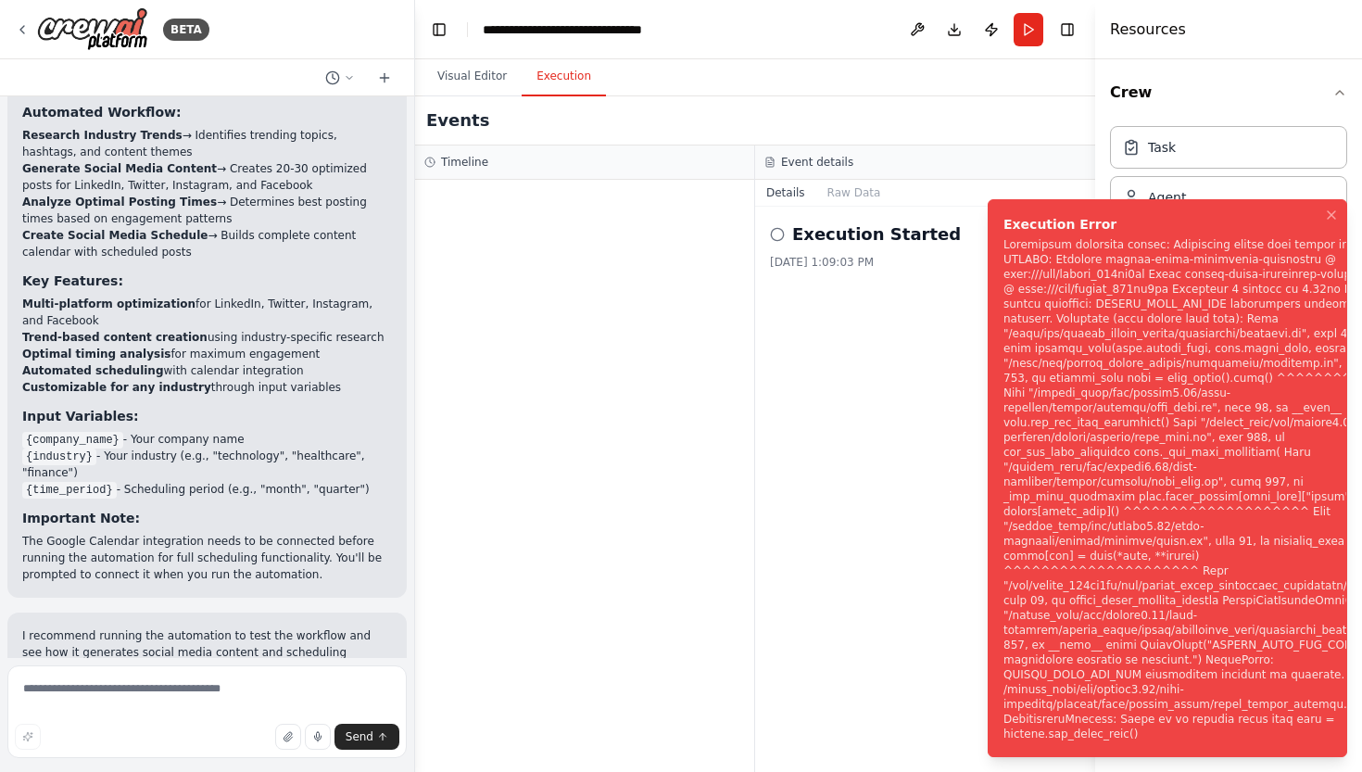
scroll to position [0, 0]
click at [1333, 222] on icon "Notifications (F8)" at bounding box center [1331, 215] width 15 height 15
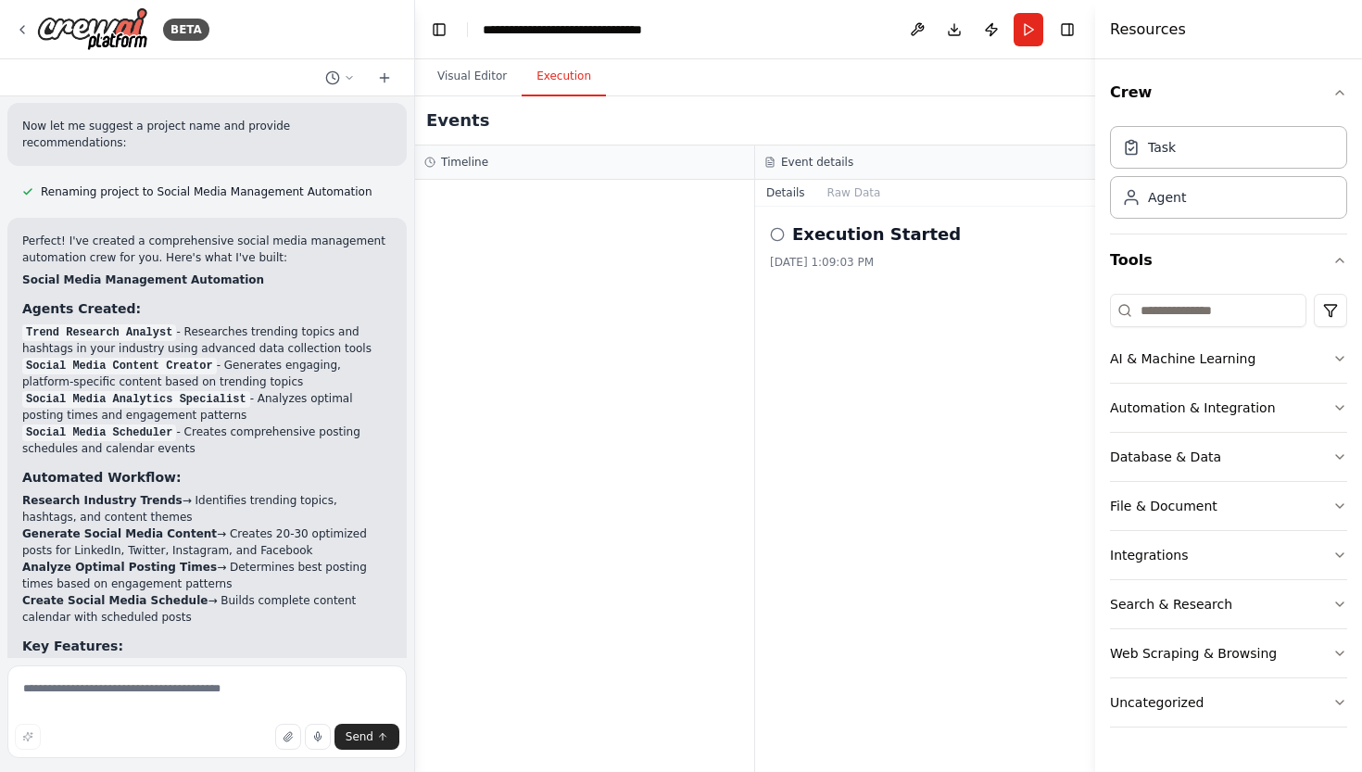
scroll to position [1404, 0]
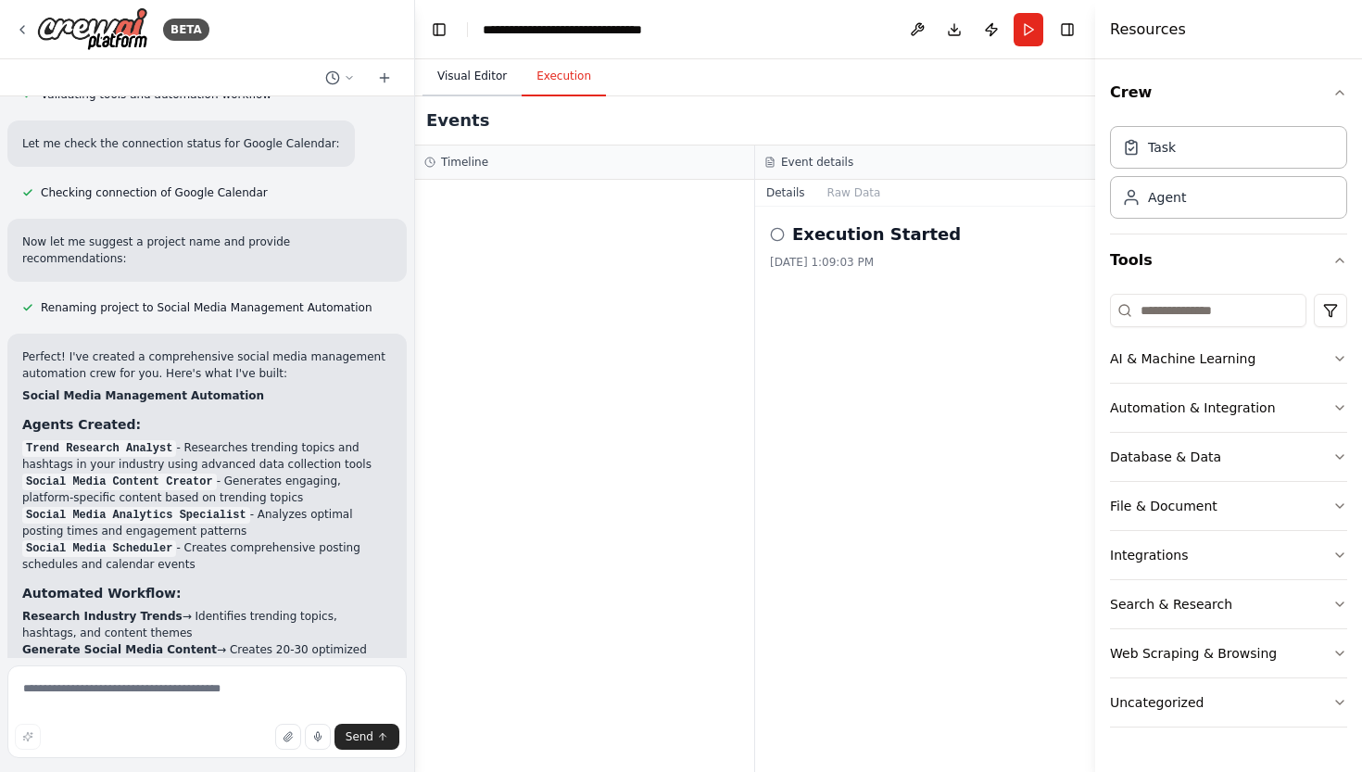
click at [480, 78] on button "Visual Editor" at bounding box center [471, 76] width 99 height 39
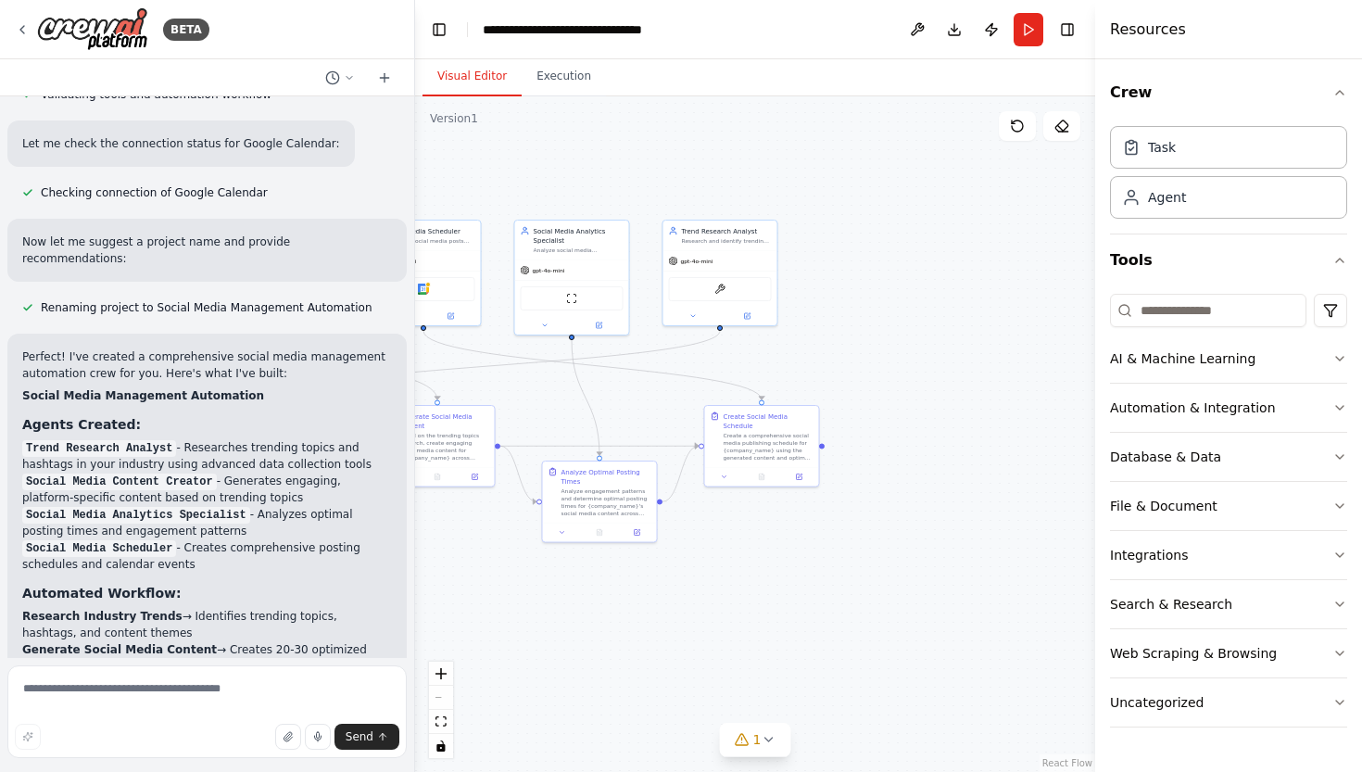
drag, startPoint x: 1007, startPoint y: 433, endPoint x: 661, endPoint y: 382, distance: 350.2
click at [661, 382] on div ".deletable-edge-delete-btn { width: 20px; height: 20px; border: 0px solid #ffff…" at bounding box center [755, 433] width 680 height 675
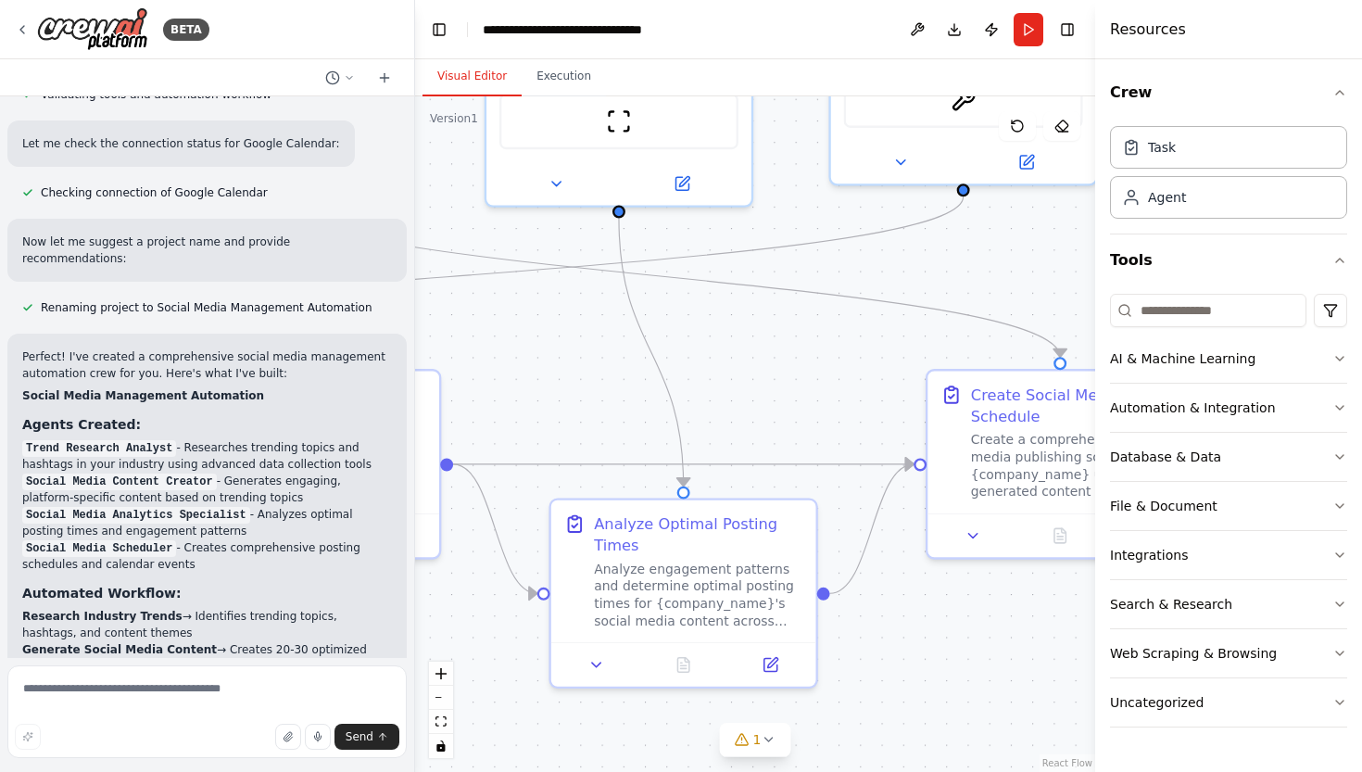
drag, startPoint x: 655, startPoint y: 429, endPoint x: 813, endPoint y: 362, distance: 171.9
click at [813, 362] on div ".deletable-edge-delete-btn { width: 20px; height: 20px; border: 0px solid #ffff…" at bounding box center [755, 433] width 680 height 675
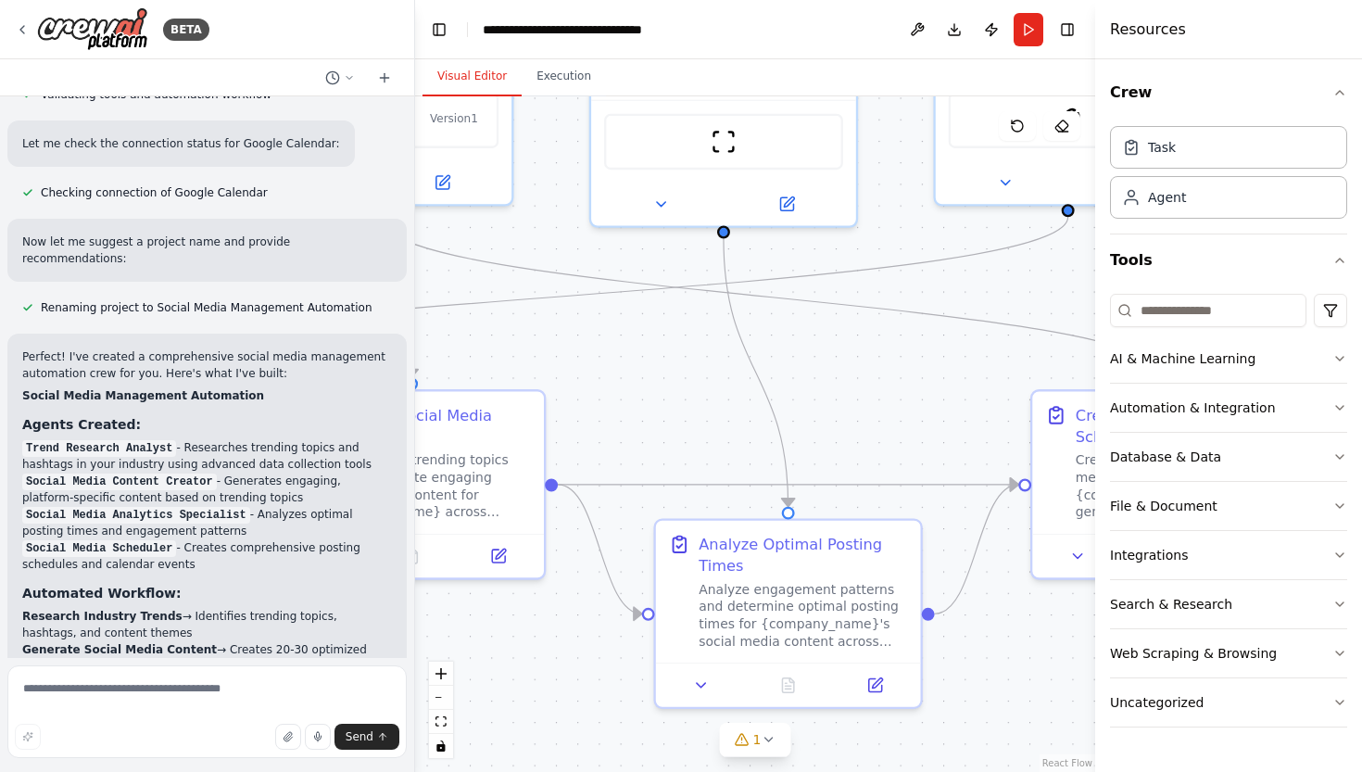
drag, startPoint x: 550, startPoint y: 393, endPoint x: 777, endPoint y: 468, distance: 239.0
click at [777, 468] on div ".deletable-edge-delete-btn { width: 20px; height: 20px; border: 0px solid #ffff…" at bounding box center [755, 433] width 680 height 675
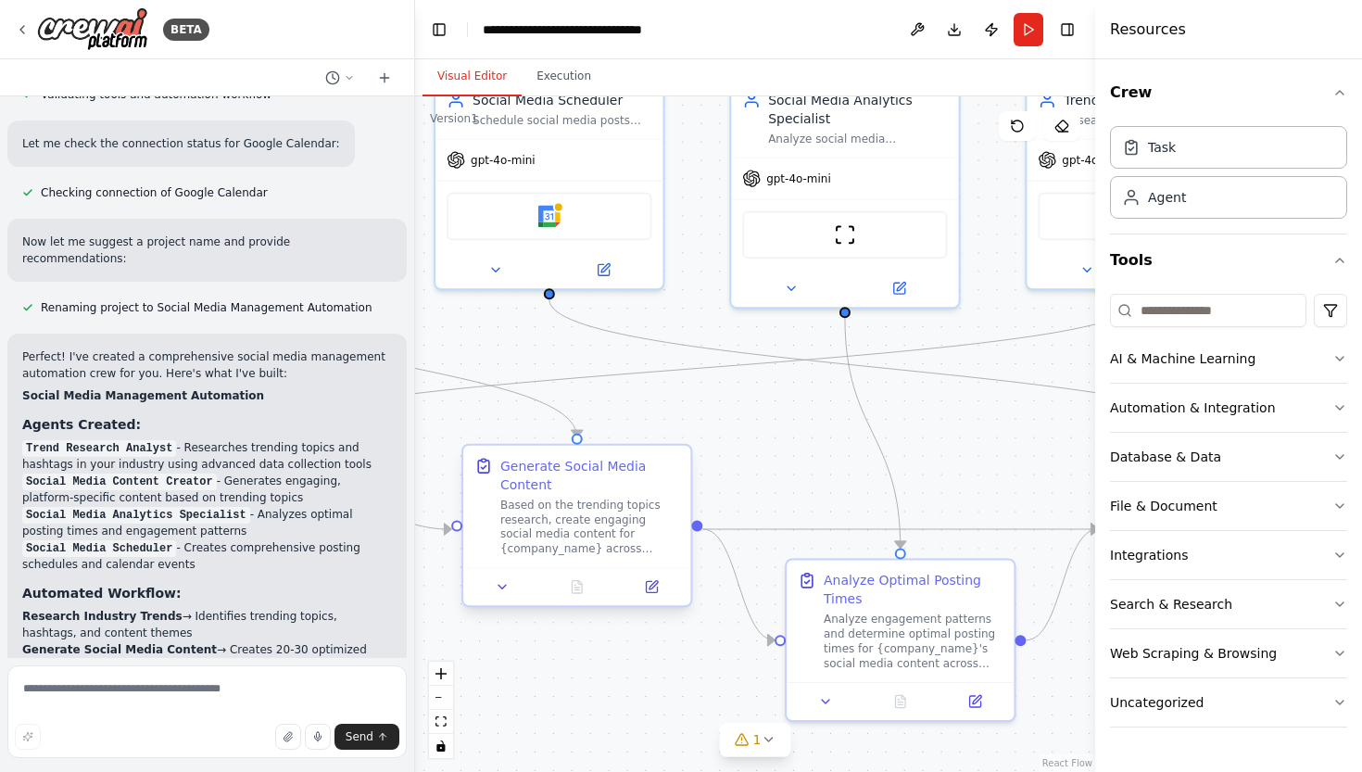
click at [620, 524] on div "Based on the trending topics research, create engaging social media content for…" at bounding box center [589, 526] width 179 height 59
click at [655, 590] on icon at bounding box center [651, 586] width 11 height 11
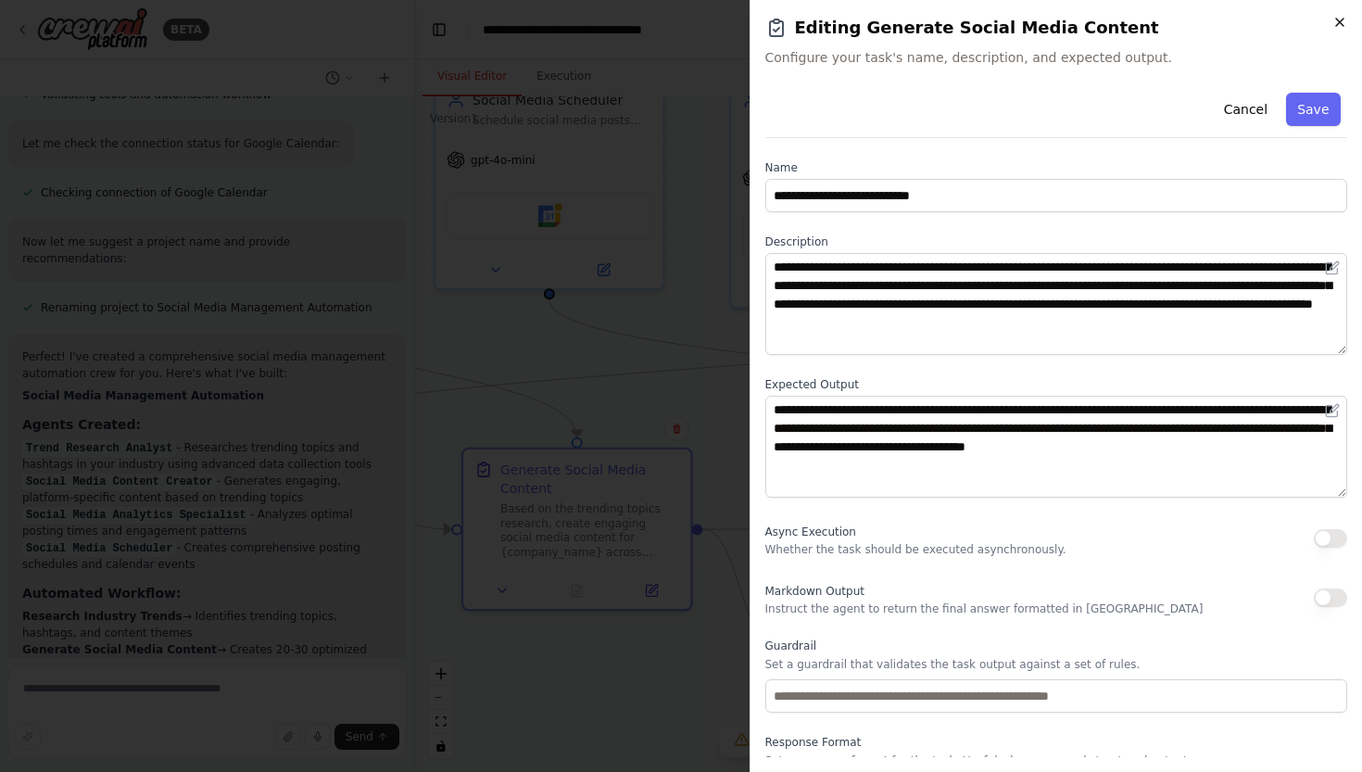
click at [1337, 24] on icon "button" at bounding box center [1339, 22] width 15 height 15
